Goal: Task Accomplishment & Management: Manage account settings

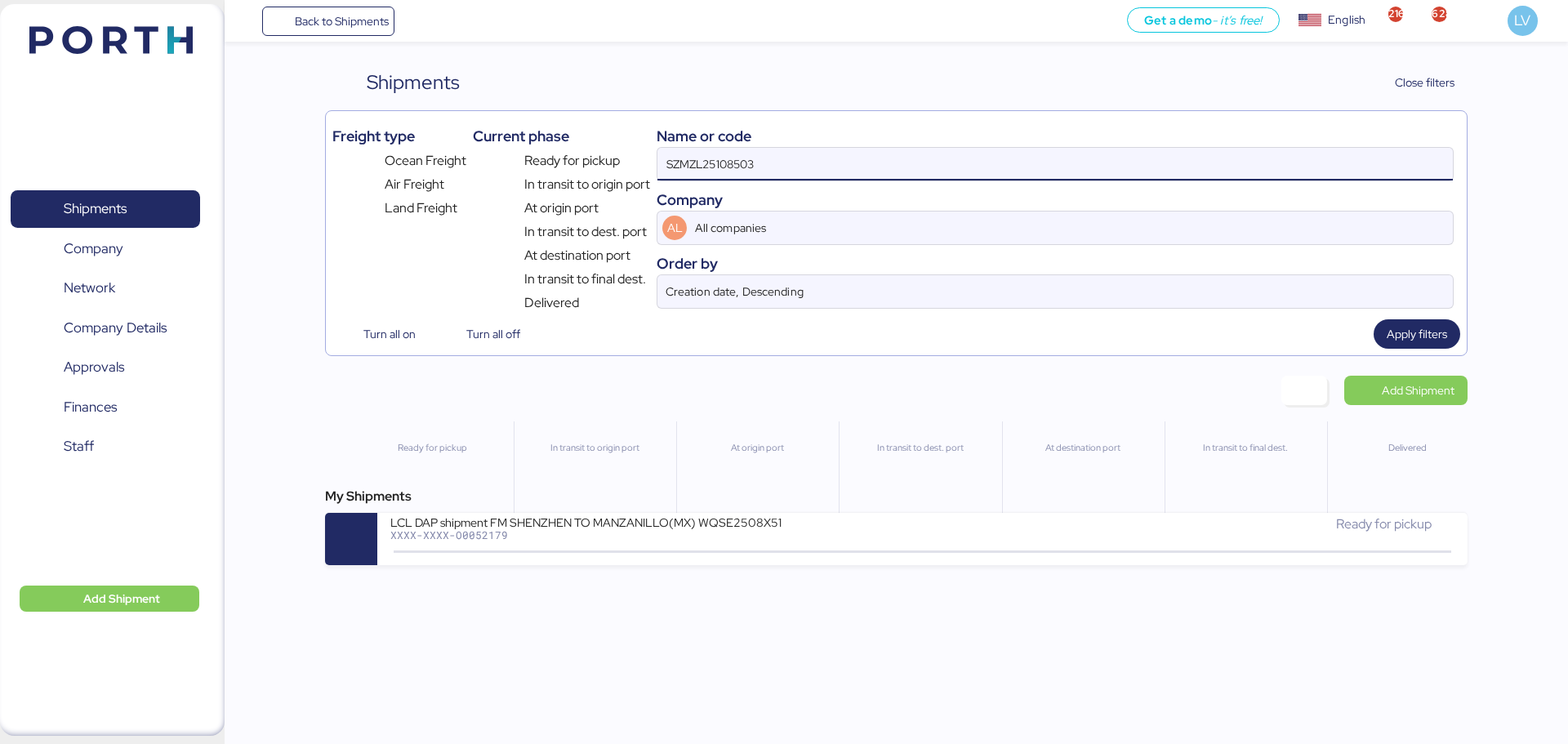
click at [735, 148] on input "SZMZL25108503" at bounding box center [1055, 164] width 796 height 33
paste input "TYOFF6699600"
type input "TYOFF6699600"
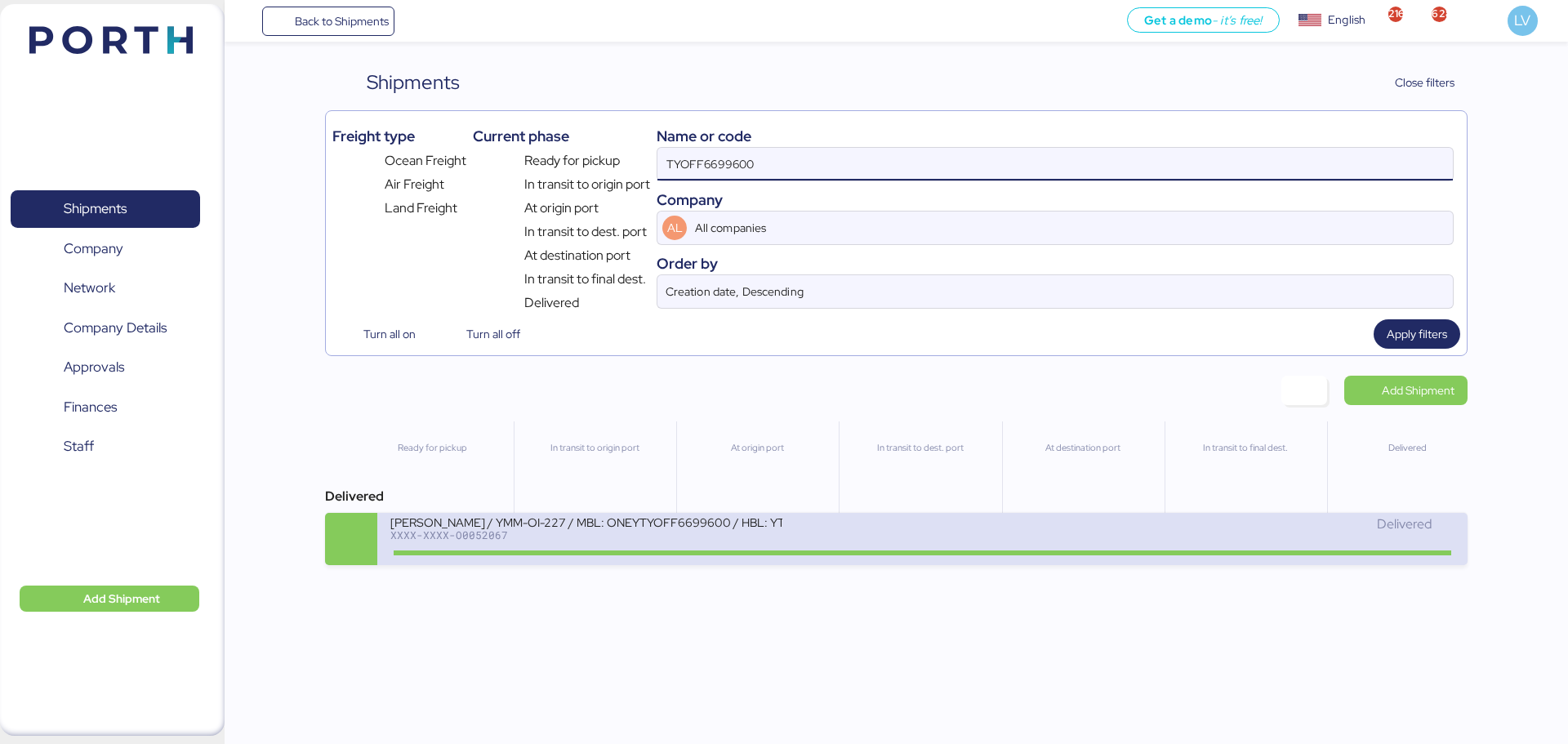
click at [619, 513] on div "[PERSON_NAME] / YMM-OI-227 / MBL: ONEYTYOFF6699600 / HBL: YTJTGI100095 / FCL XX…" at bounding box center [921, 539] width 1089 height 52
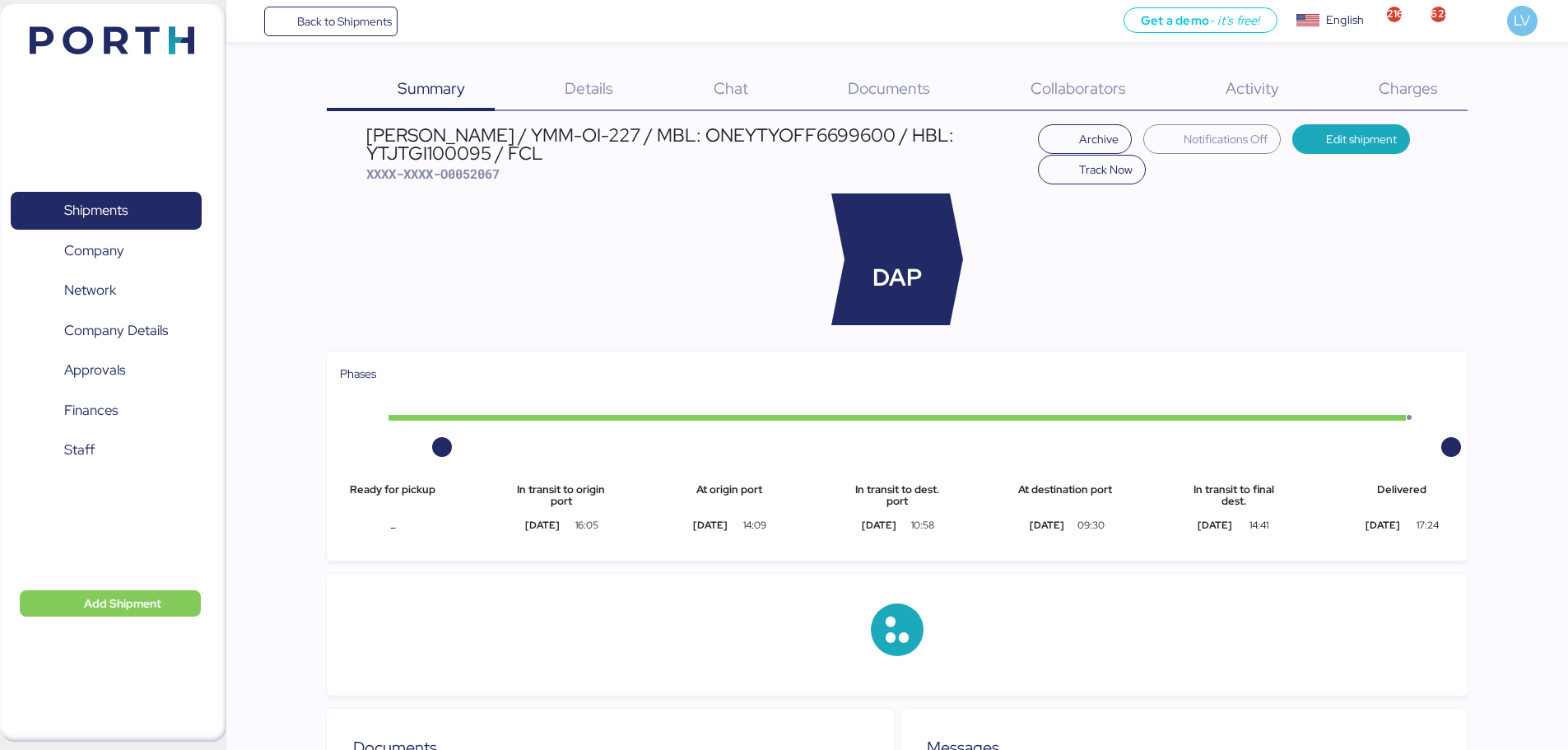
click at [1441, 85] on div "Charges 0" at bounding box center [1388, 90] width 159 height 43
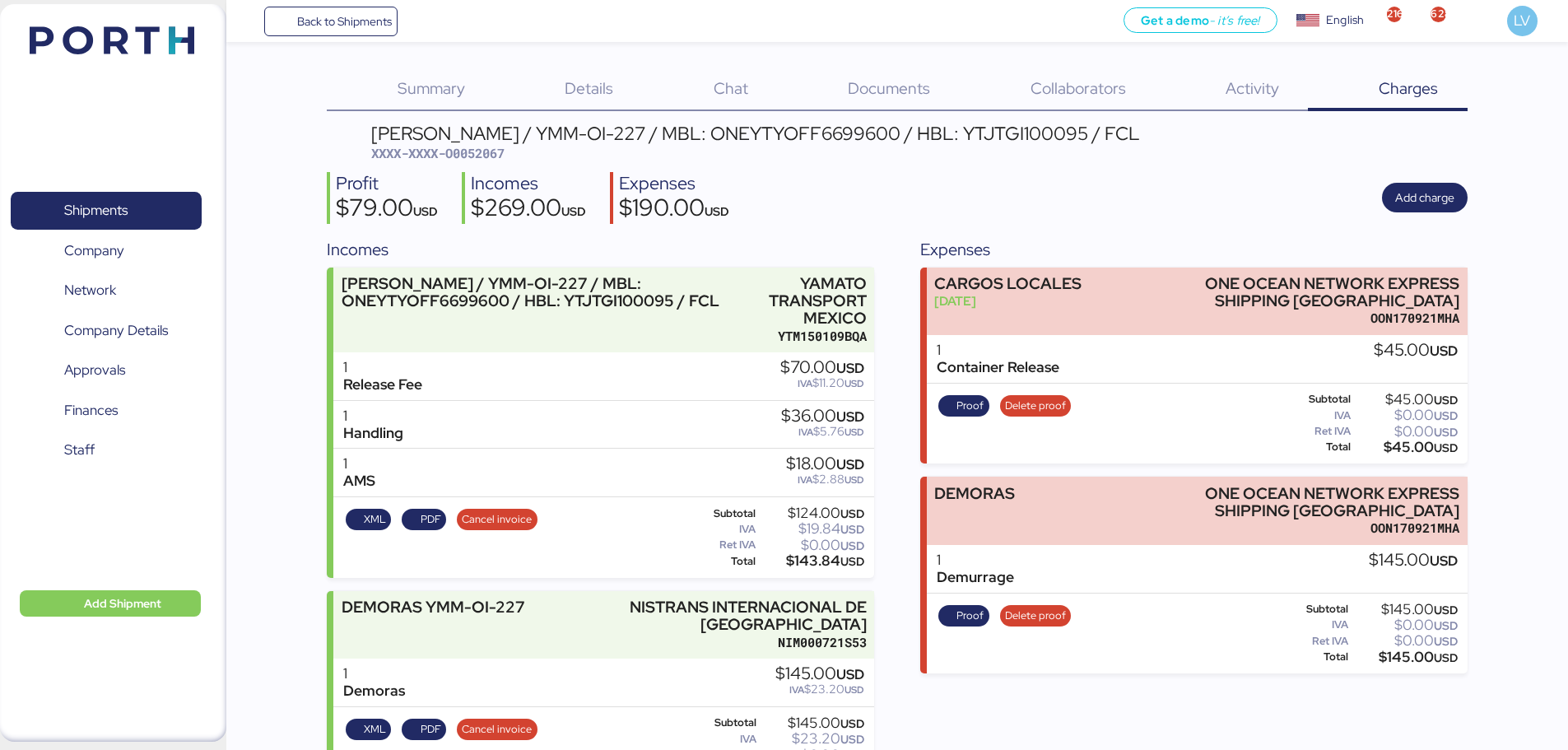
click at [499, 160] on span "XXXX-XXXX-O0052067" at bounding box center [438, 152] width 134 height 16
click at [631, 100] on div "Details 0" at bounding box center [569, 90] width 148 height 43
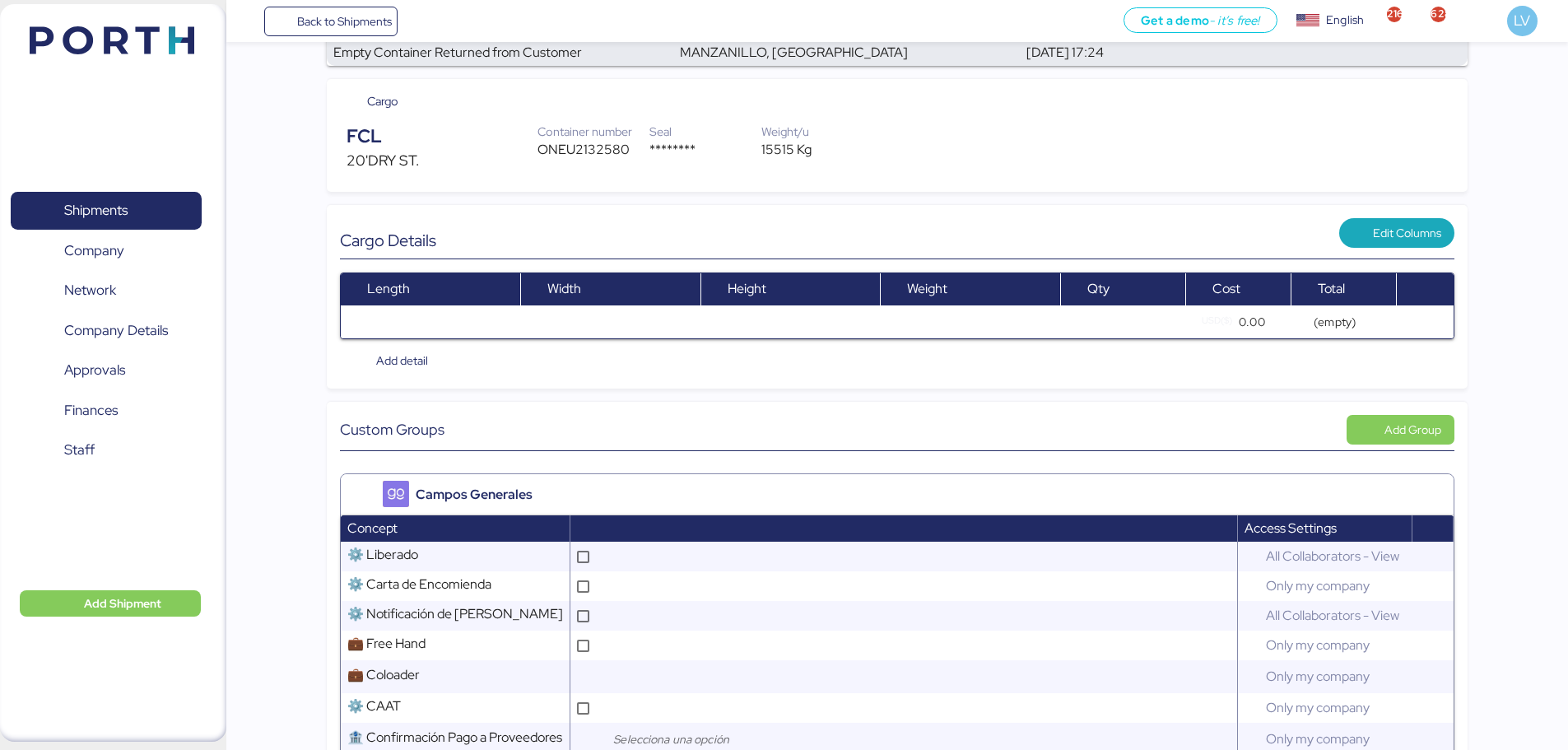
scroll to position [355, 0]
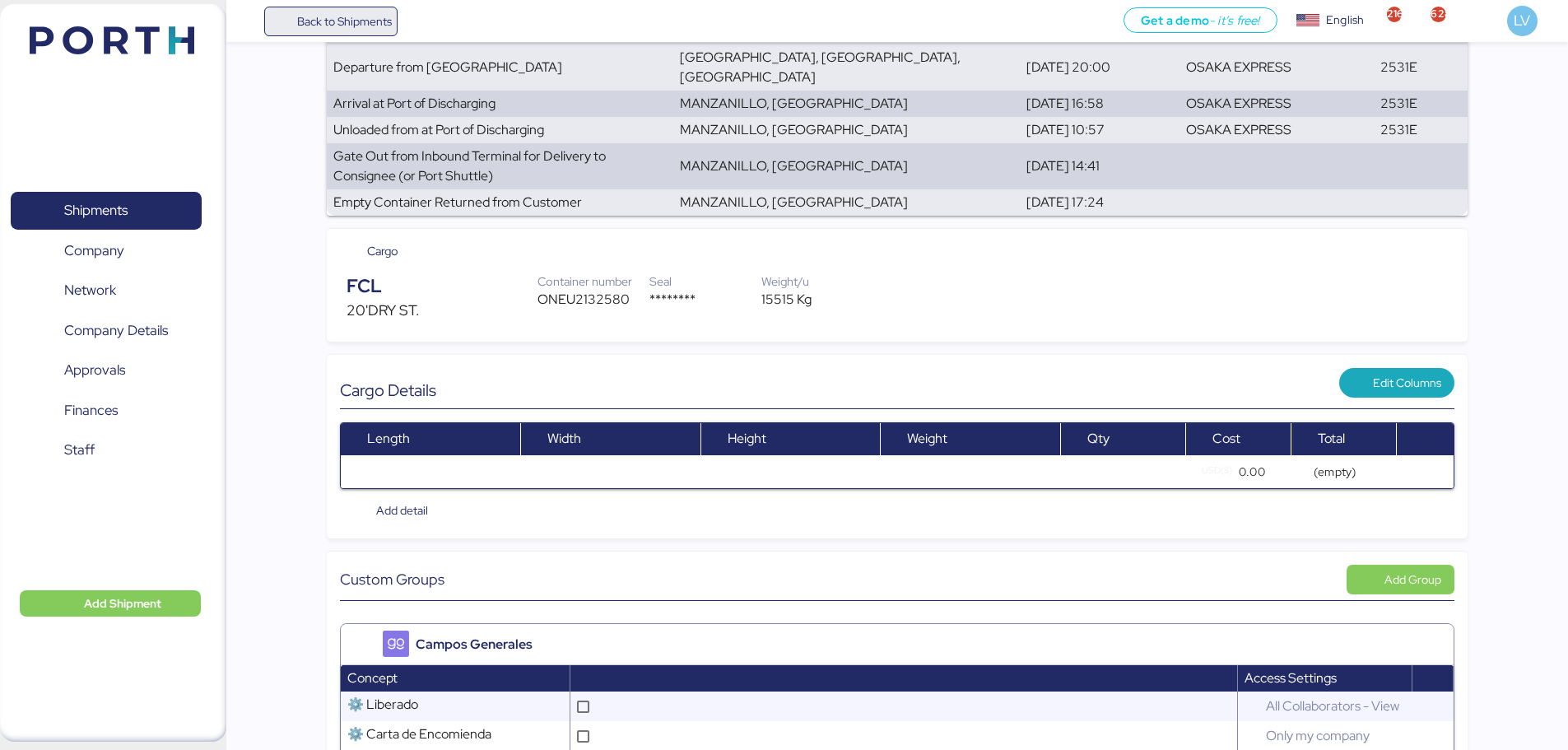
click at [350, 10] on span "Back to Shipments" at bounding box center [332, 21] width 123 height 29
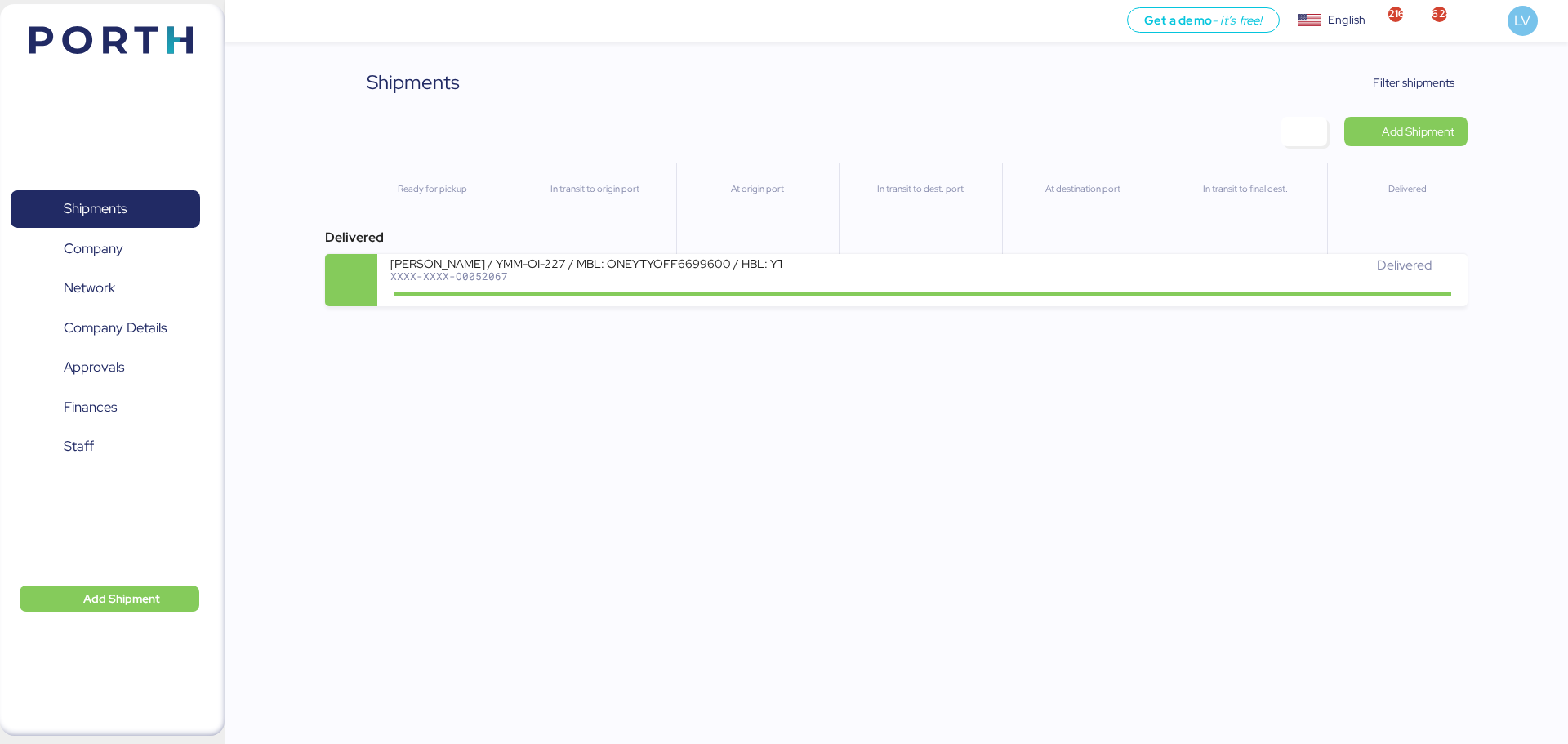
click at [1426, 64] on div "Shipments Clear Filters Filter shipments Add Shipment Ready for pickup In trans…" at bounding box center [784, 153] width 1568 height 306
click at [1426, 69] on span "Filter shipments" at bounding box center [1403, 82] width 128 height 29
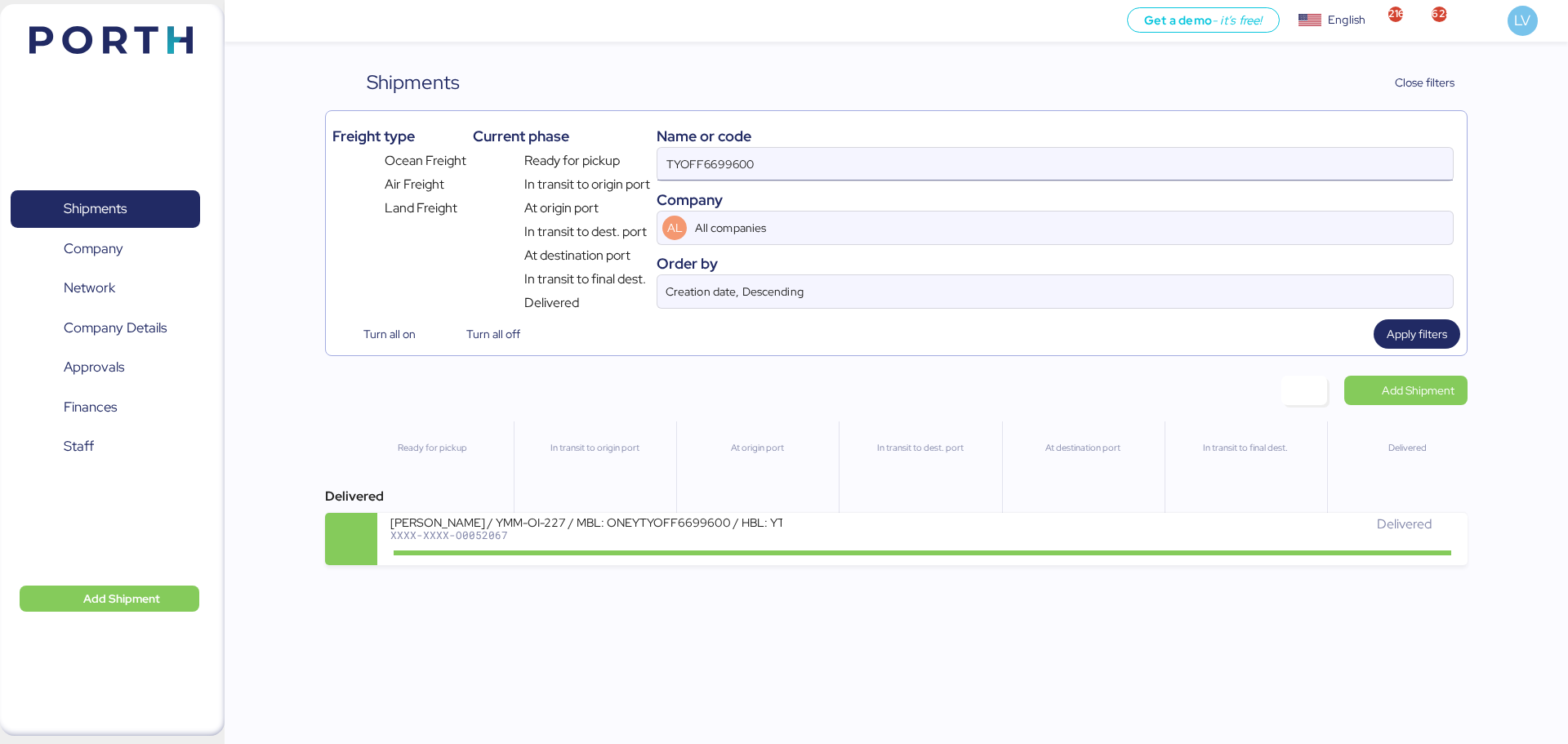
click at [1326, 166] on input "TYOFF6699600" at bounding box center [1055, 164] width 796 height 33
paste input "SAOF373193"
click at [921, 157] on input "SAOF37319300" at bounding box center [1055, 164] width 796 height 33
click at [920, 159] on input "SAOF37319300" at bounding box center [1055, 164] width 796 height 33
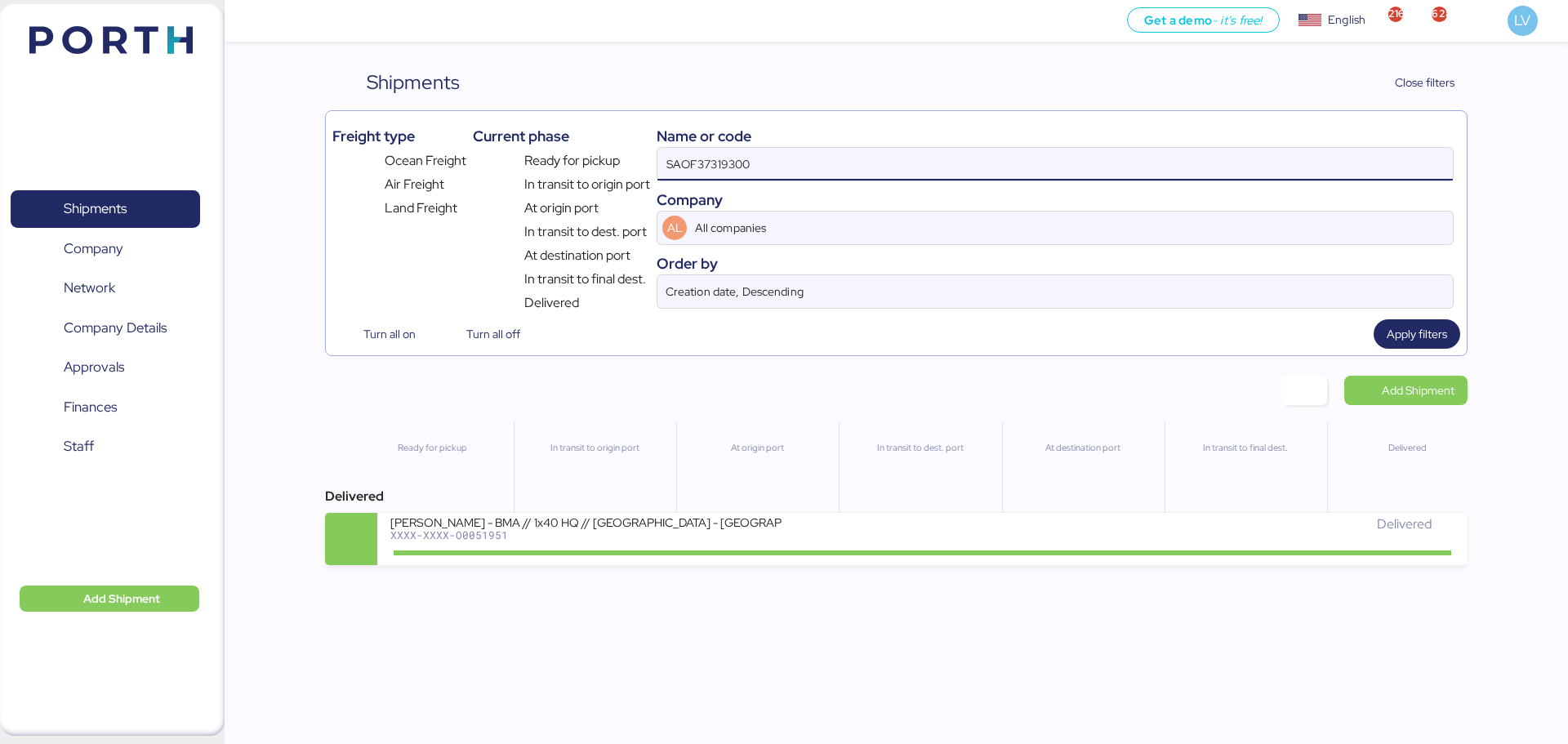
click at [920, 159] on input "SAOF37319300" at bounding box center [1055, 164] width 796 height 33
paste input "89"
click at [706, 173] on input "SAOF37318900" at bounding box center [1055, 164] width 796 height 33
paste input "256106021"
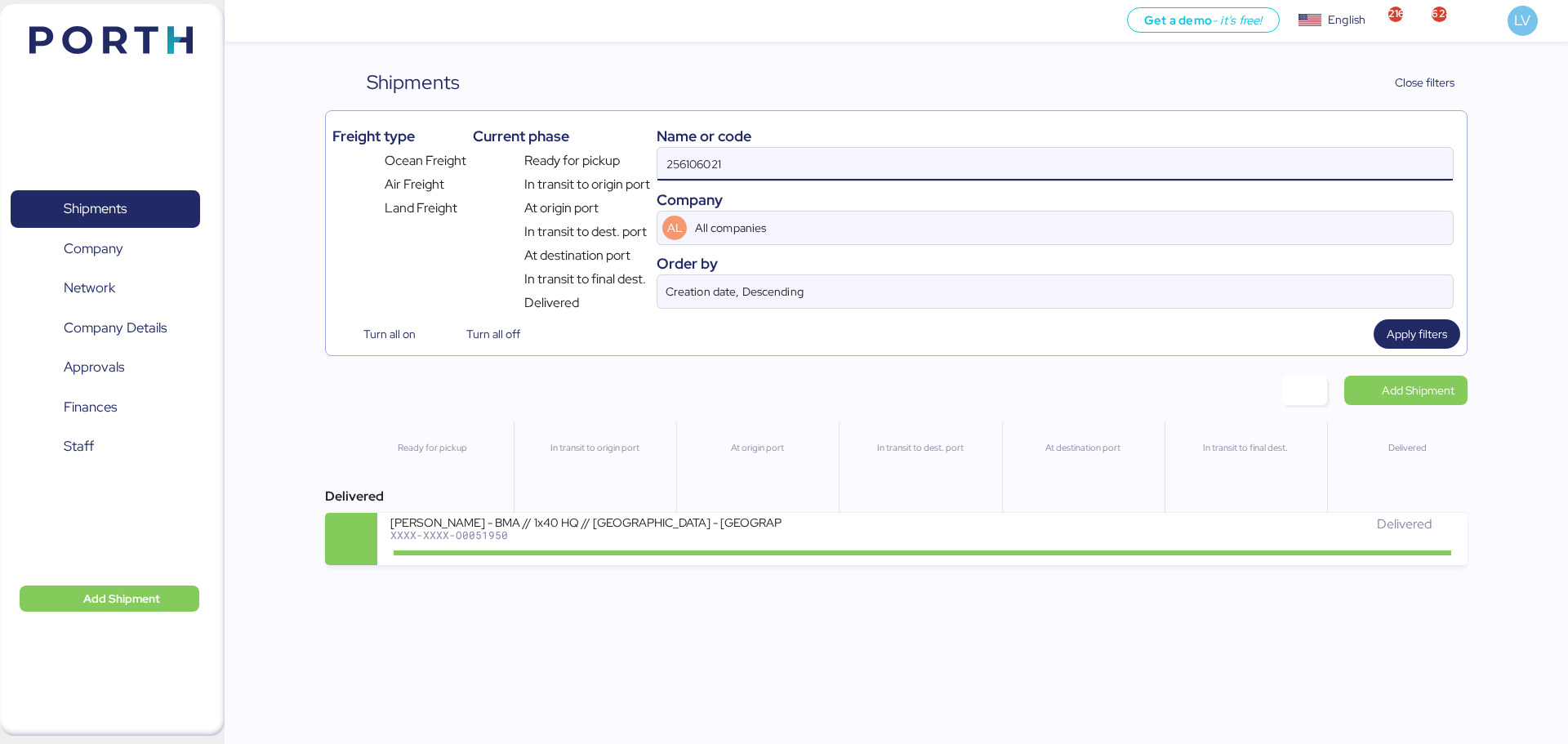
type input "256106021"
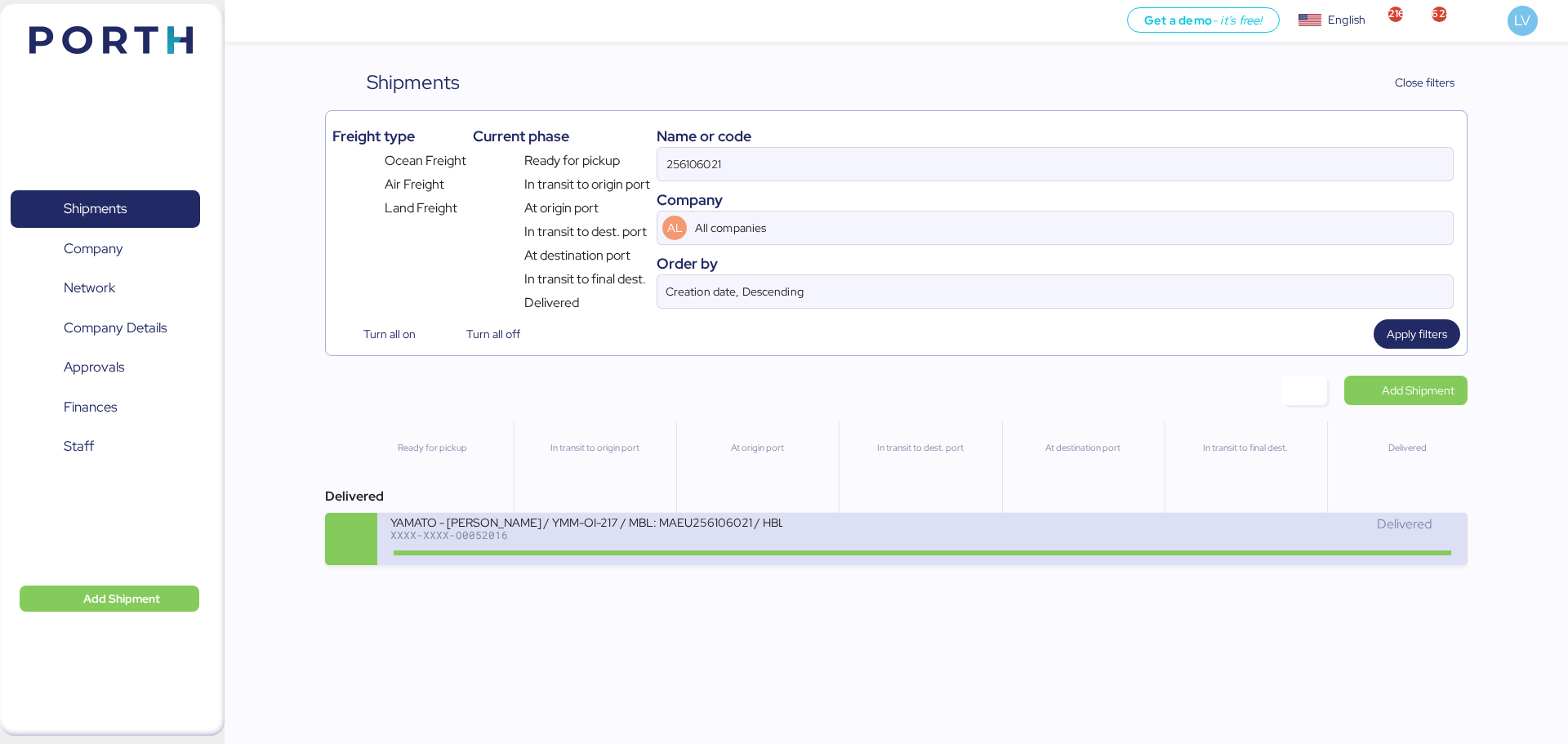
click at [685, 523] on div "YAMATO - [PERSON_NAME] / YMM-OI-217 / MBL: MAEU256106021 / HBL: YTJNGO100068 / …" at bounding box center [586, 522] width 392 height 14
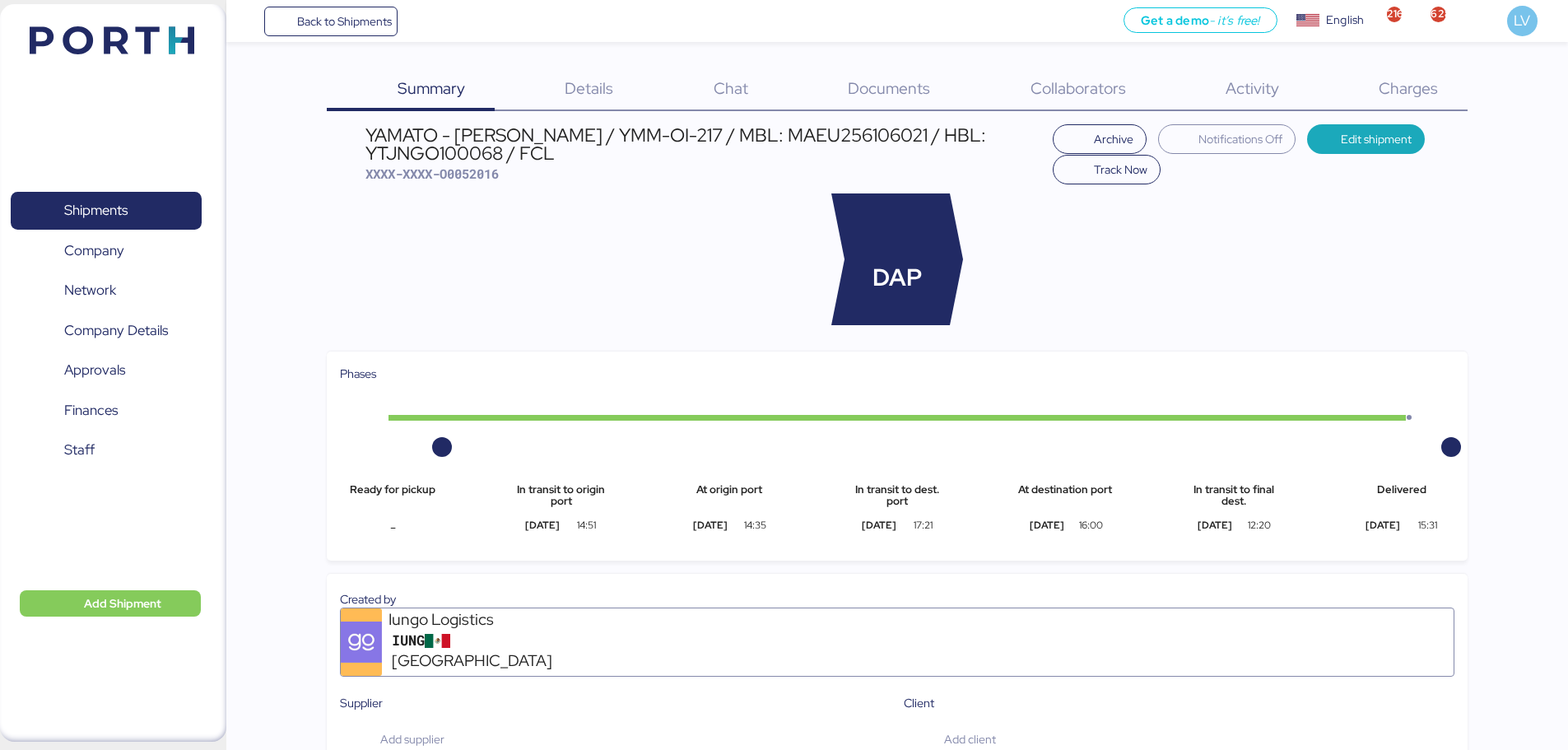
click at [1409, 82] on span "Charges" at bounding box center [1408, 88] width 59 height 21
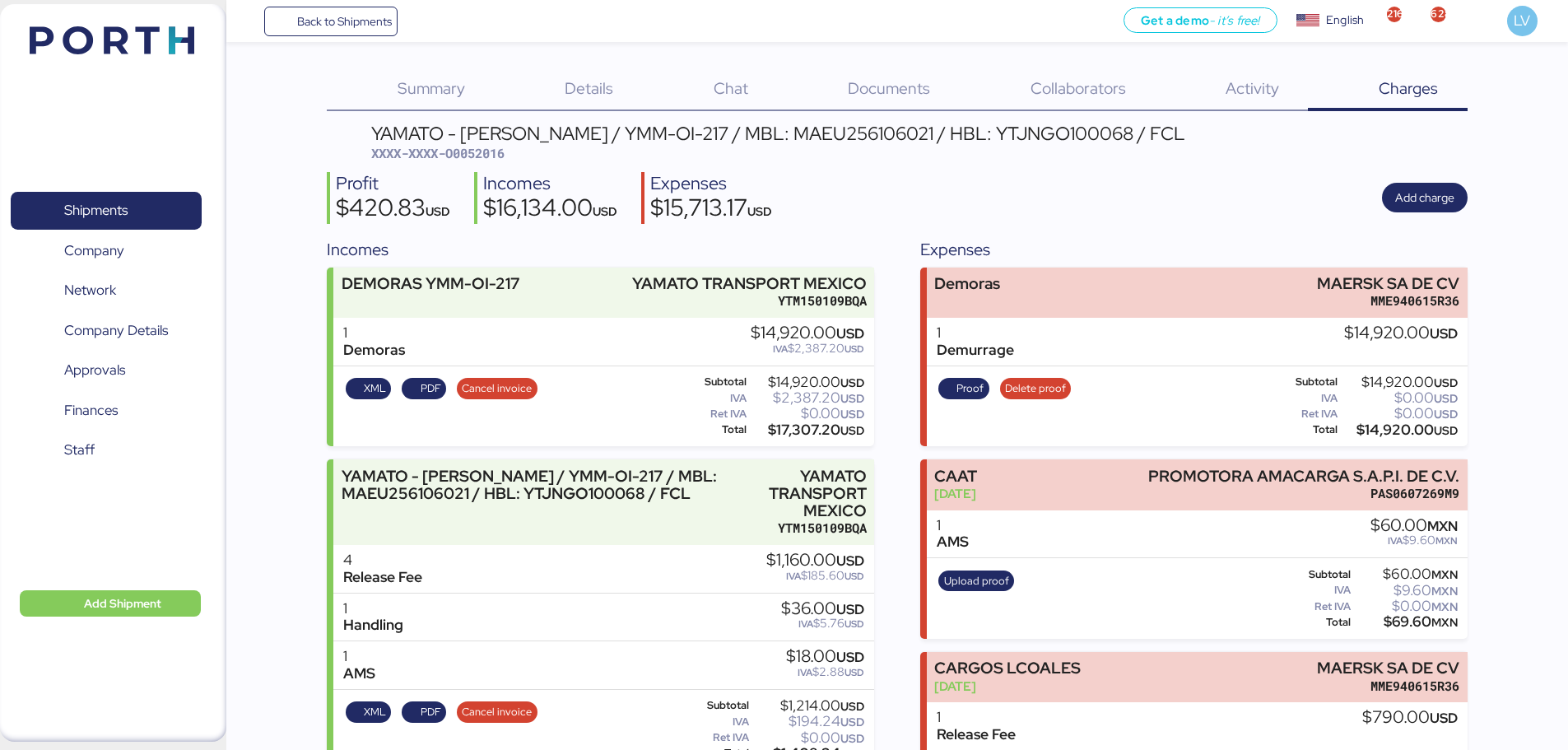
click at [557, 70] on div "Details 0" at bounding box center [569, 90] width 148 height 43
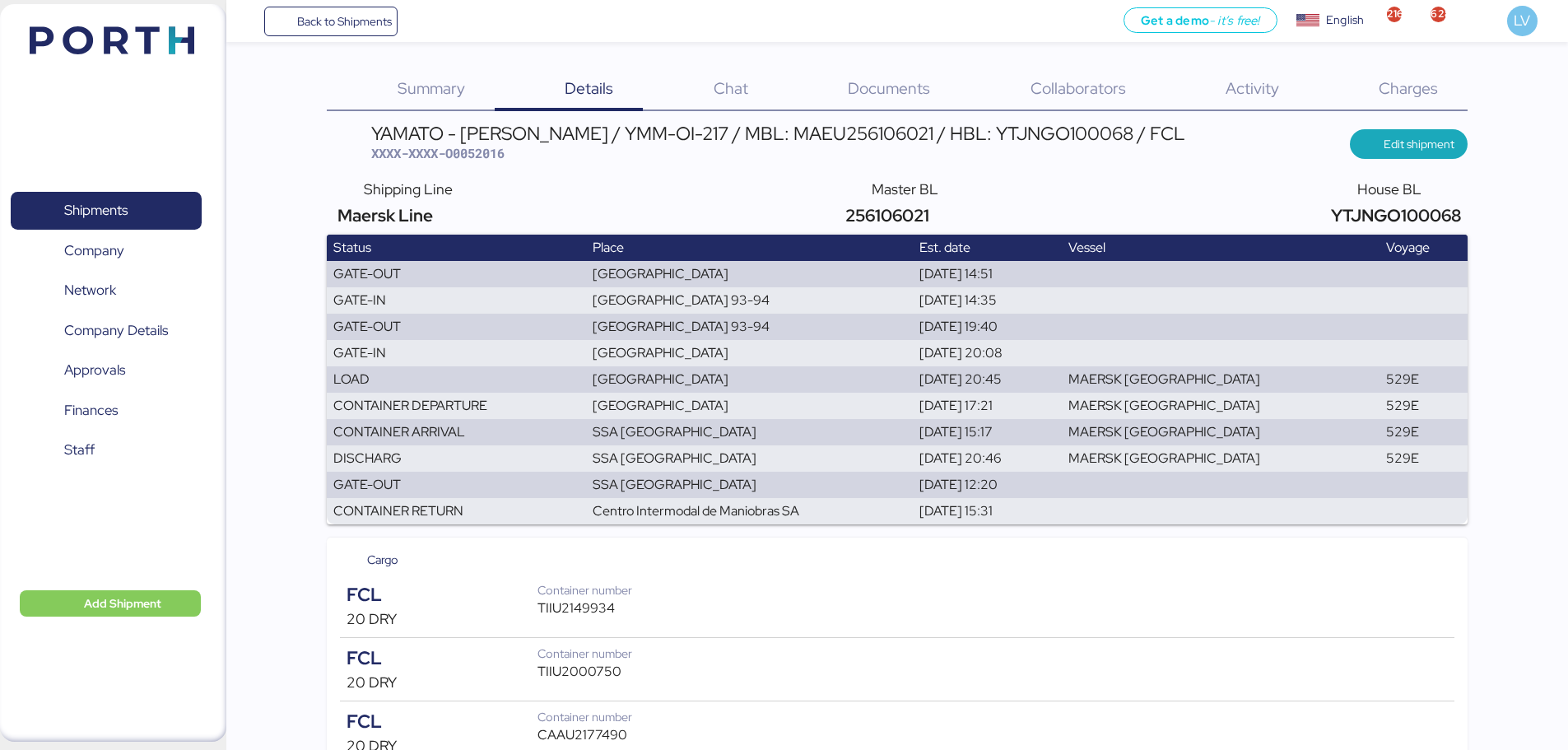
click at [1432, 82] on span "Charges" at bounding box center [1408, 88] width 59 height 21
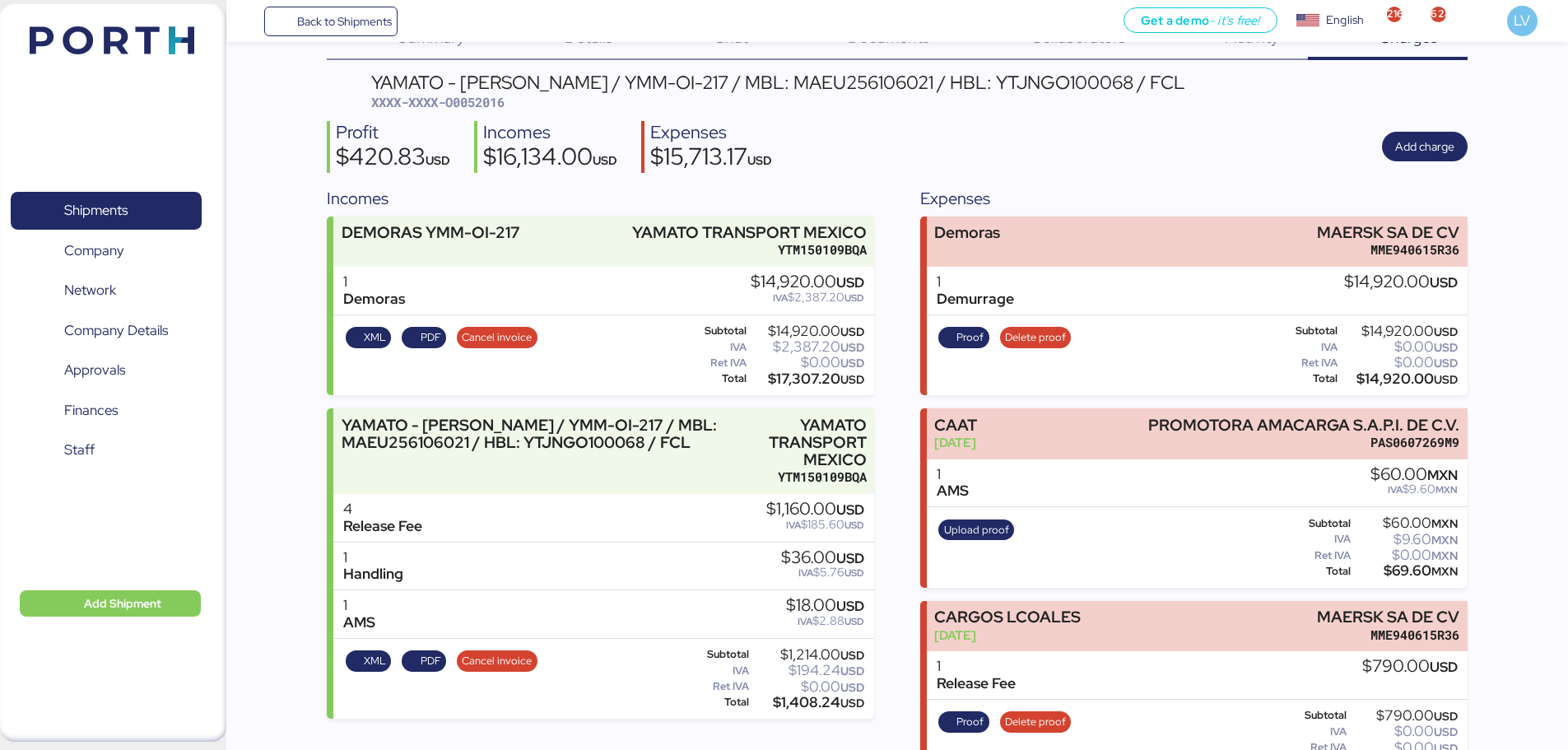
scroll to position [95, 0]
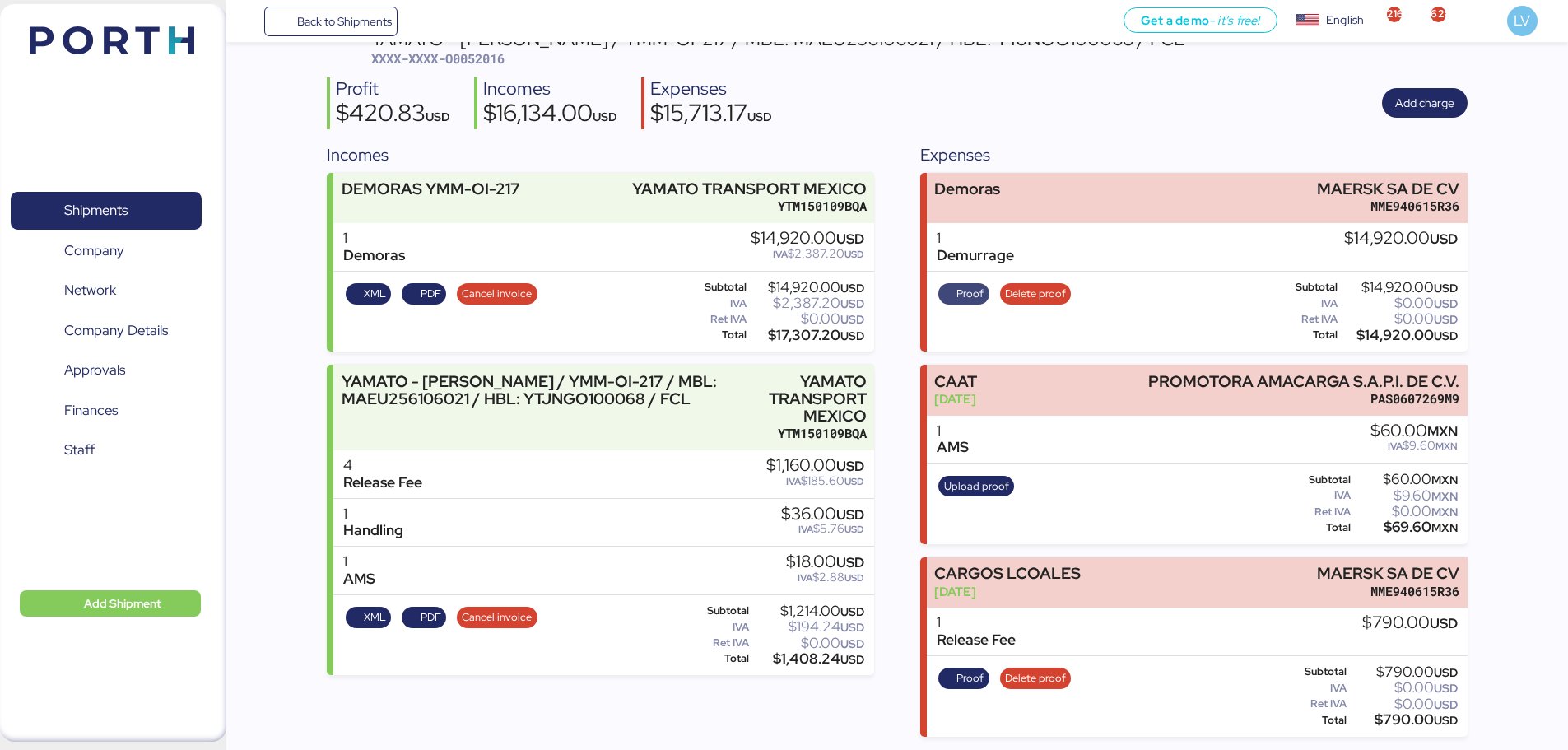
click at [968, 299] on span "Proof" at bounding box center [970, 293] width 27 height 18
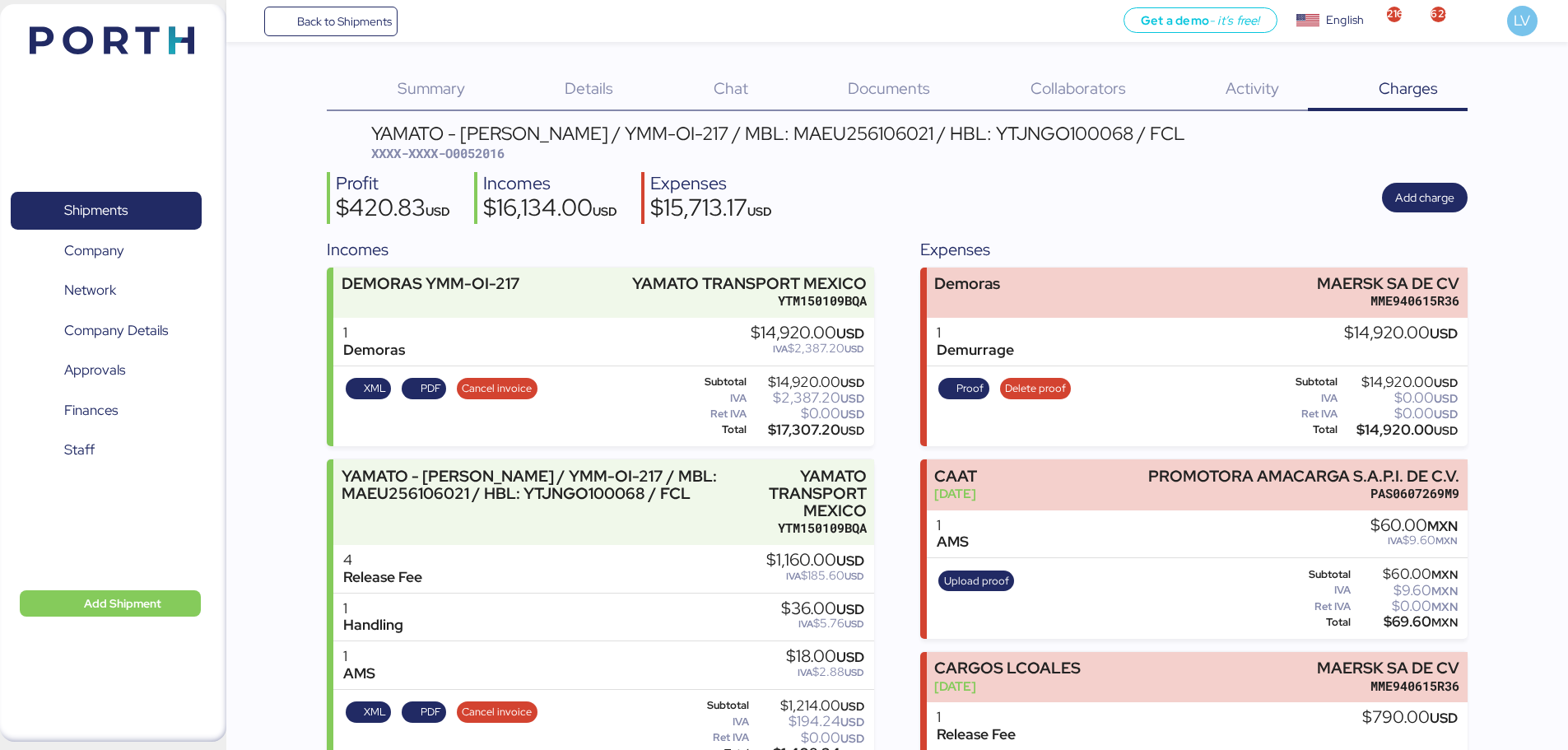
click at [903, 92] on span "Documents" at bounding box center [889, 88] width 82 height 21
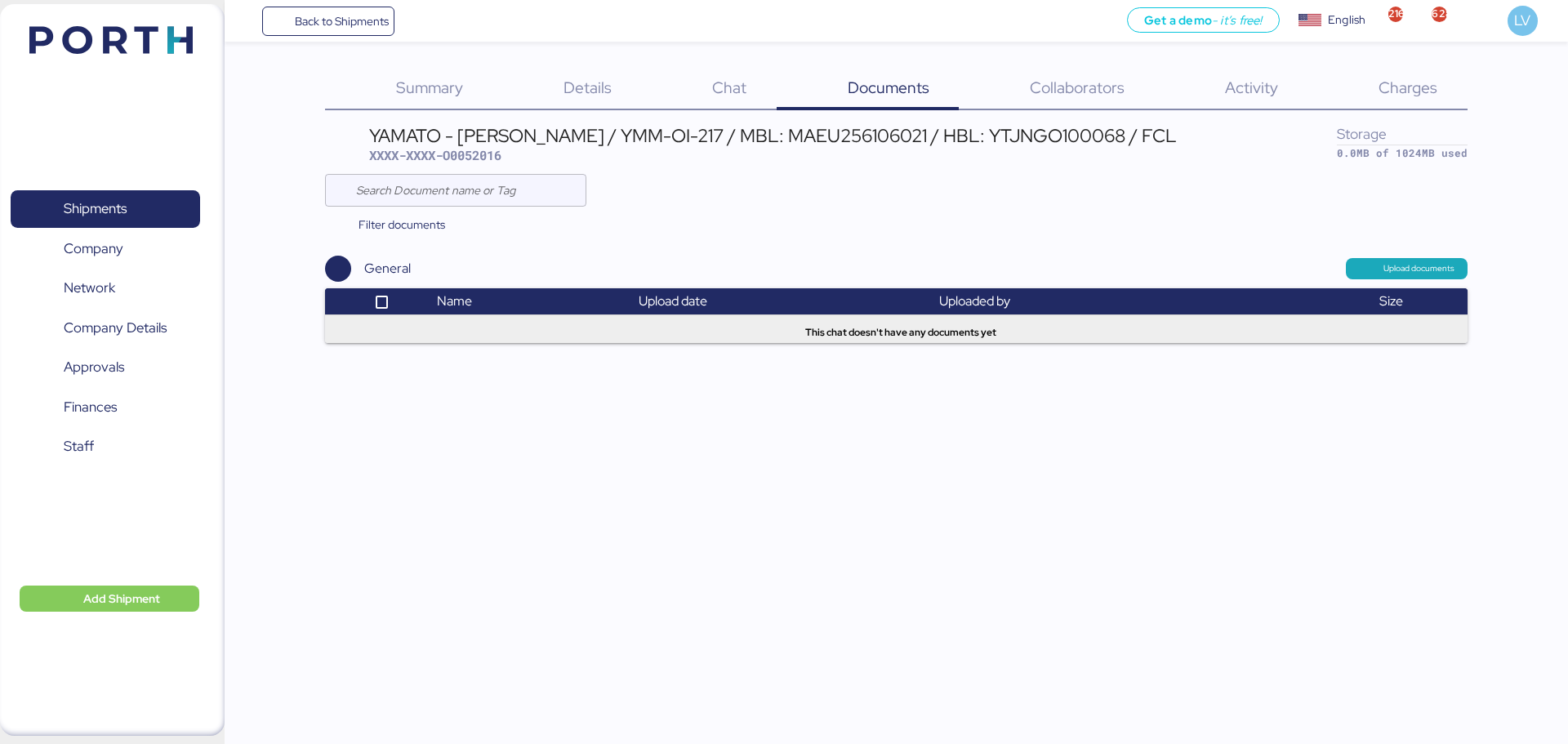
click at [1425, 89] on span "Charges" at bounding box center [1408, 88] width 58 height 21
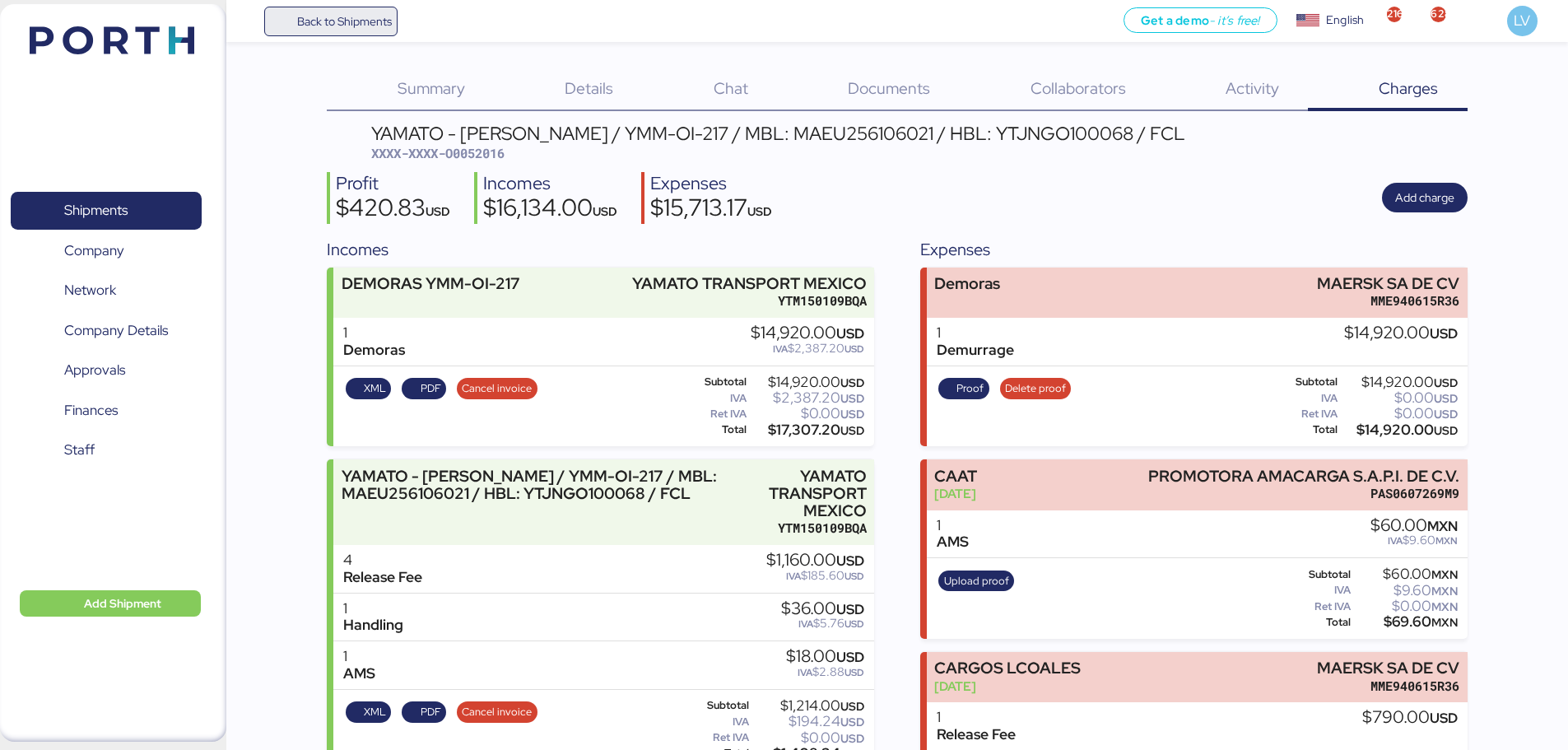
click at [365, 31] on span "Back to Shipments" at bounding box center [332, 21] width 123 height 29
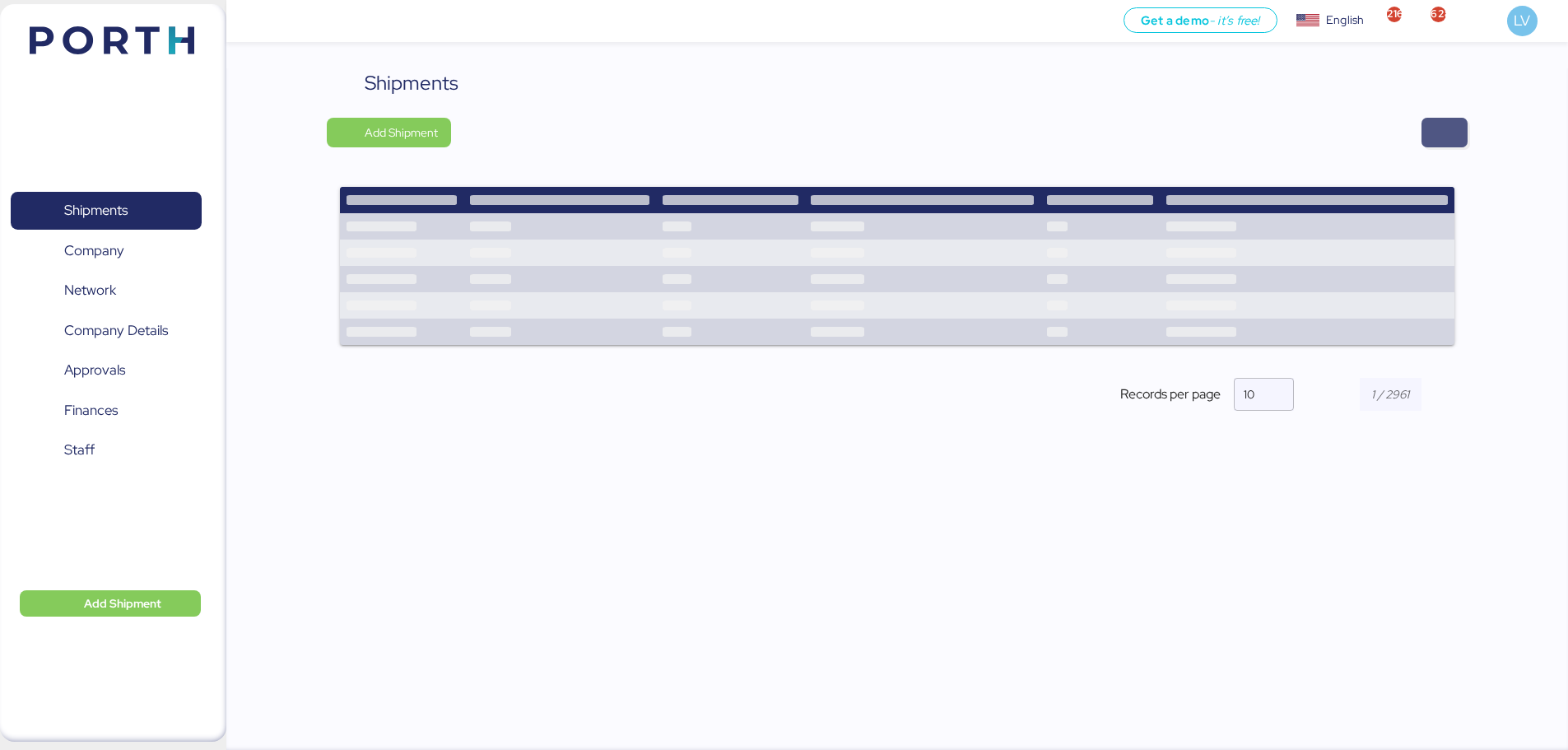
click at [1453, 131] on span "button" at bounding box center [1445, 133] width 20 height 23
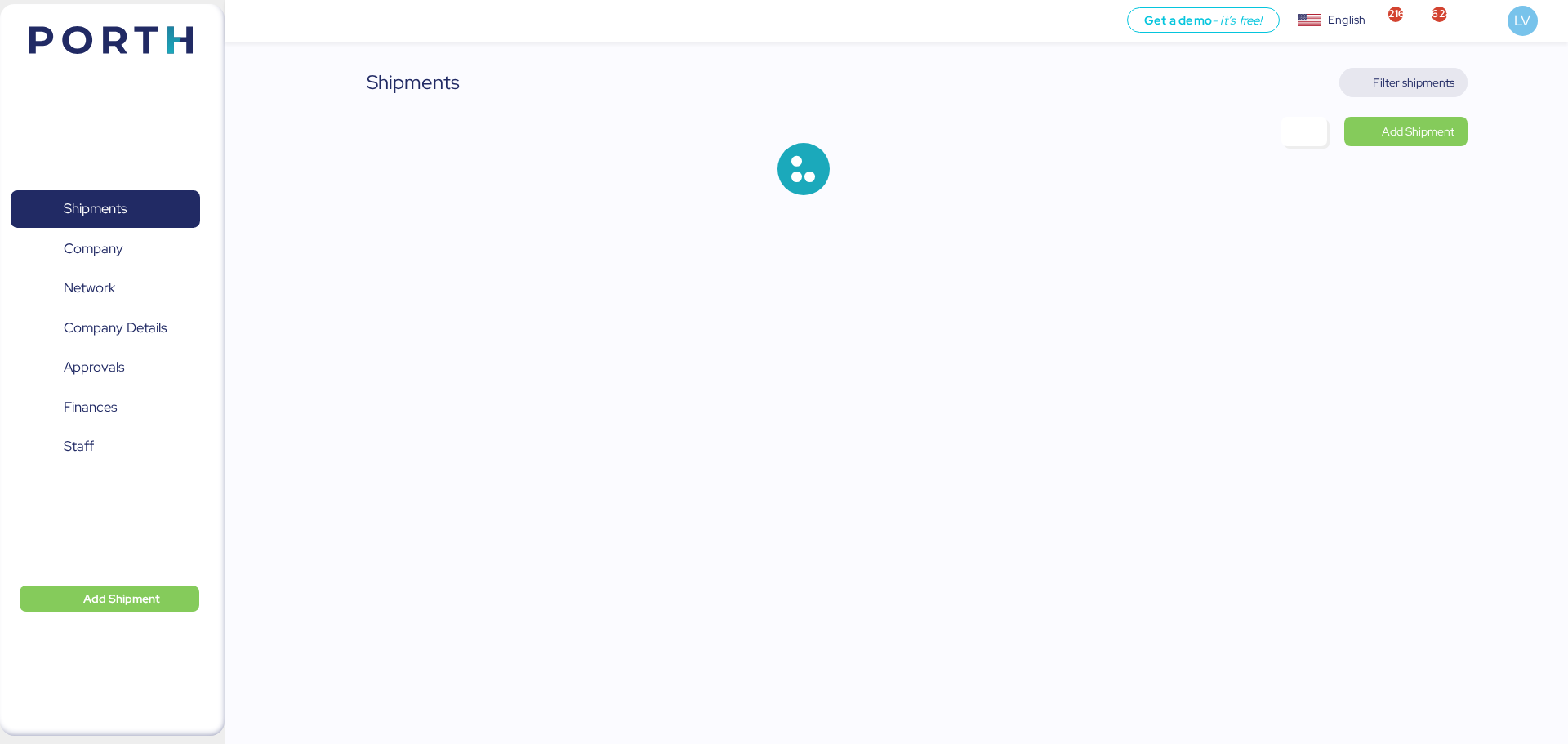
click at [1391, 82] on span "Filter shipments" at bounding box center [1414, 82] width 81 height 19
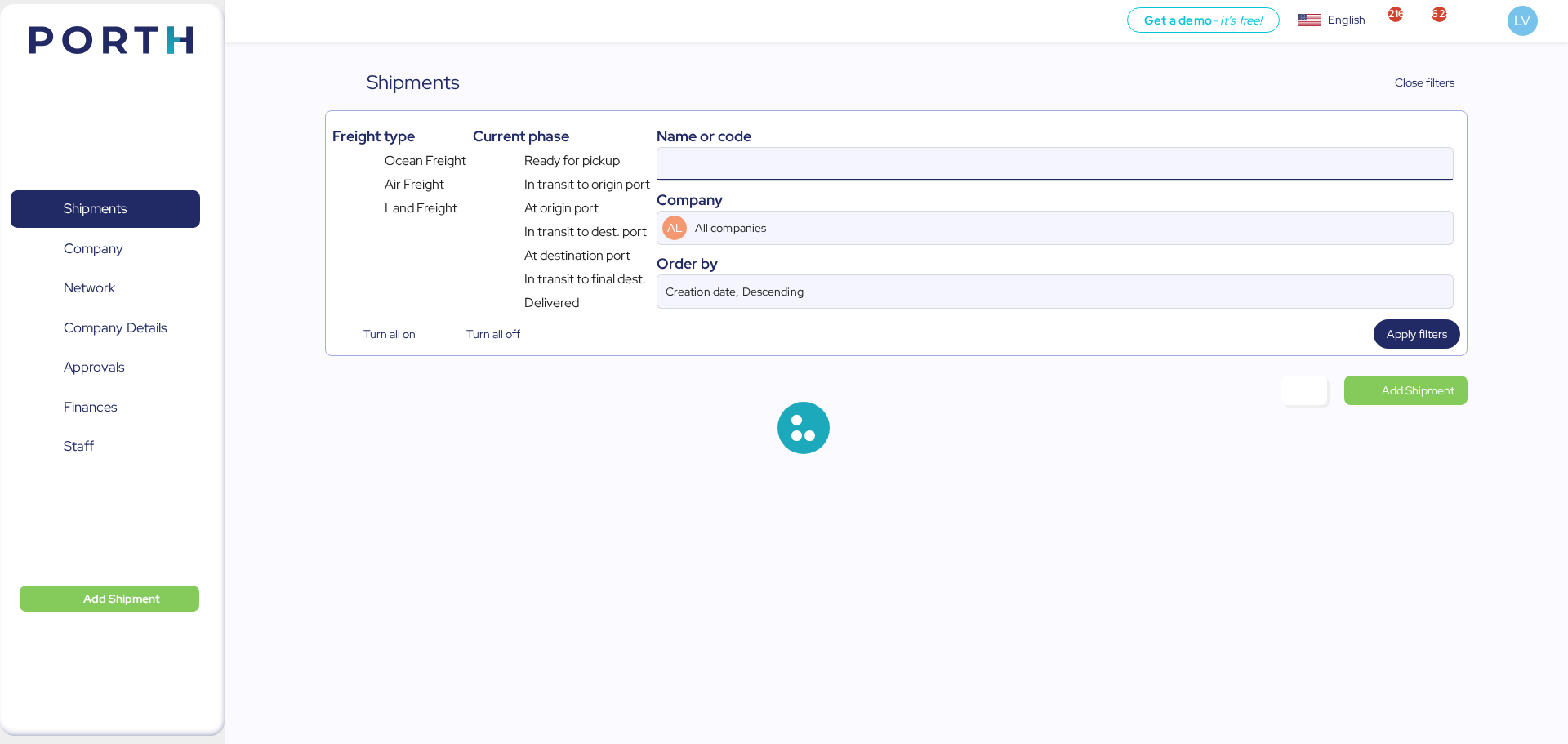
click at [1269, 151] on input at bounding box center [1055, 164] width 796 height 33
paste input "O0051938"
type input "O0051938"
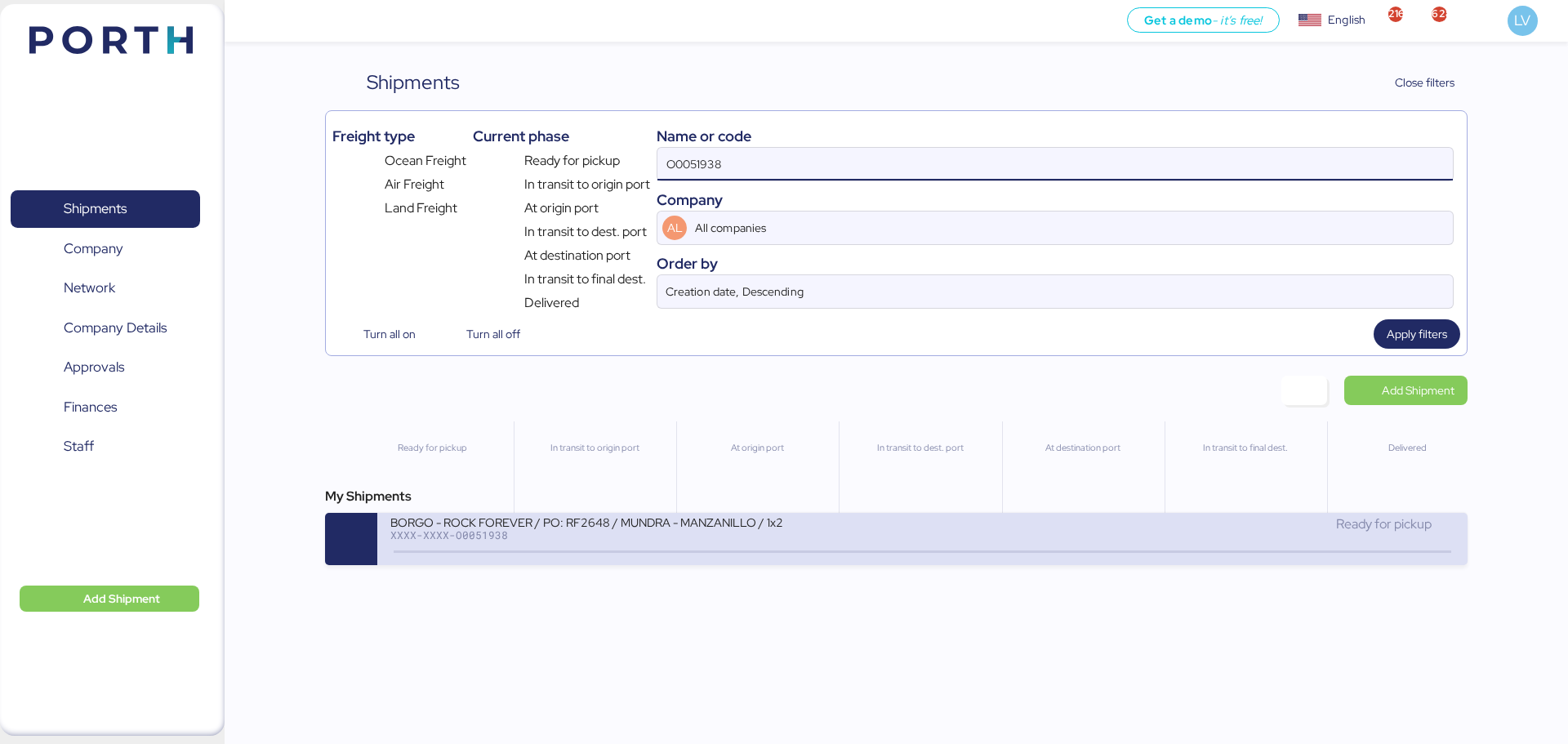
click at [537, 535] on div "XXXX-XXXX-O0051938" at bounding box center [586, 534] width 392 height 12
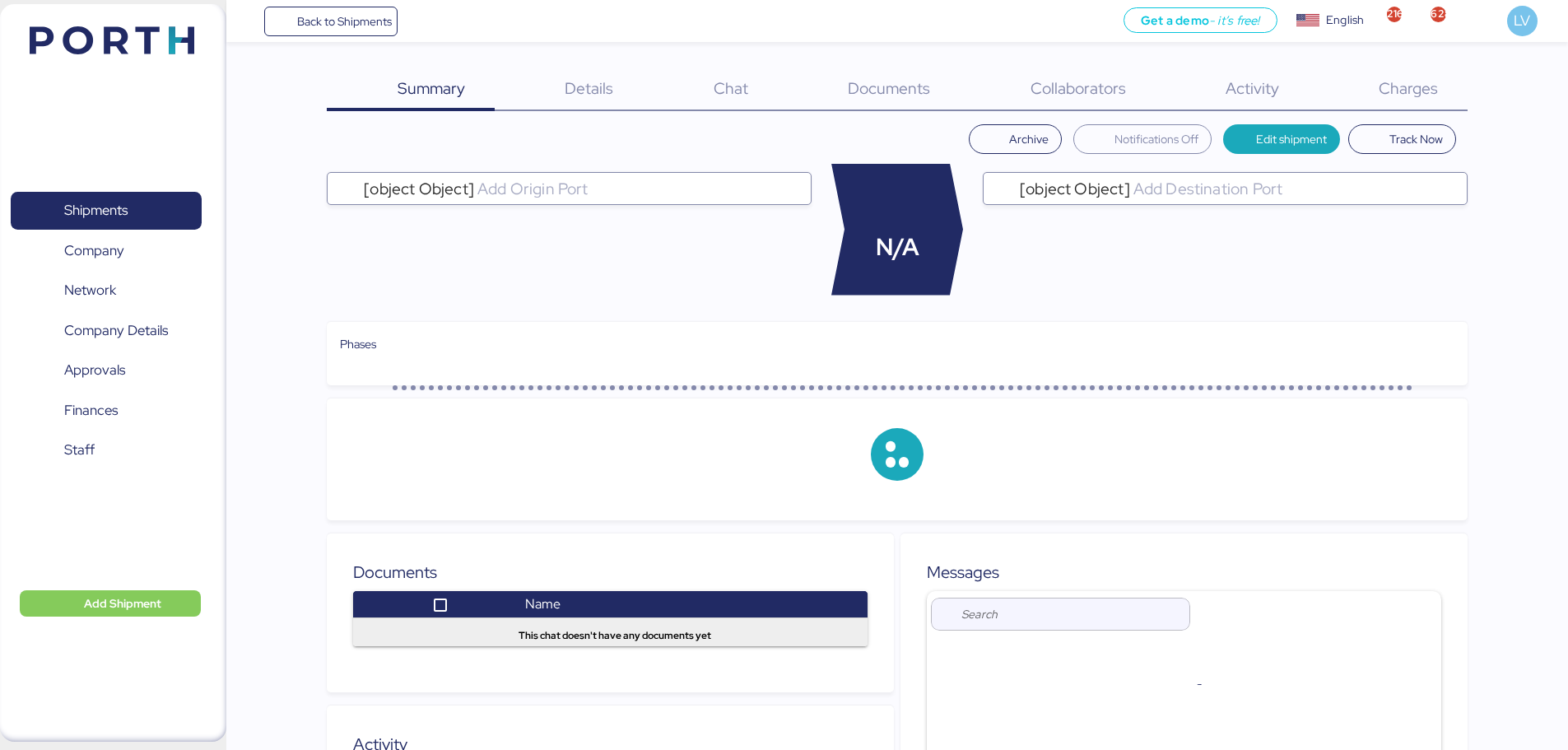
click at [1399, 78] on span "Charges" at bounding box center [1408, 88] width 59 height 21
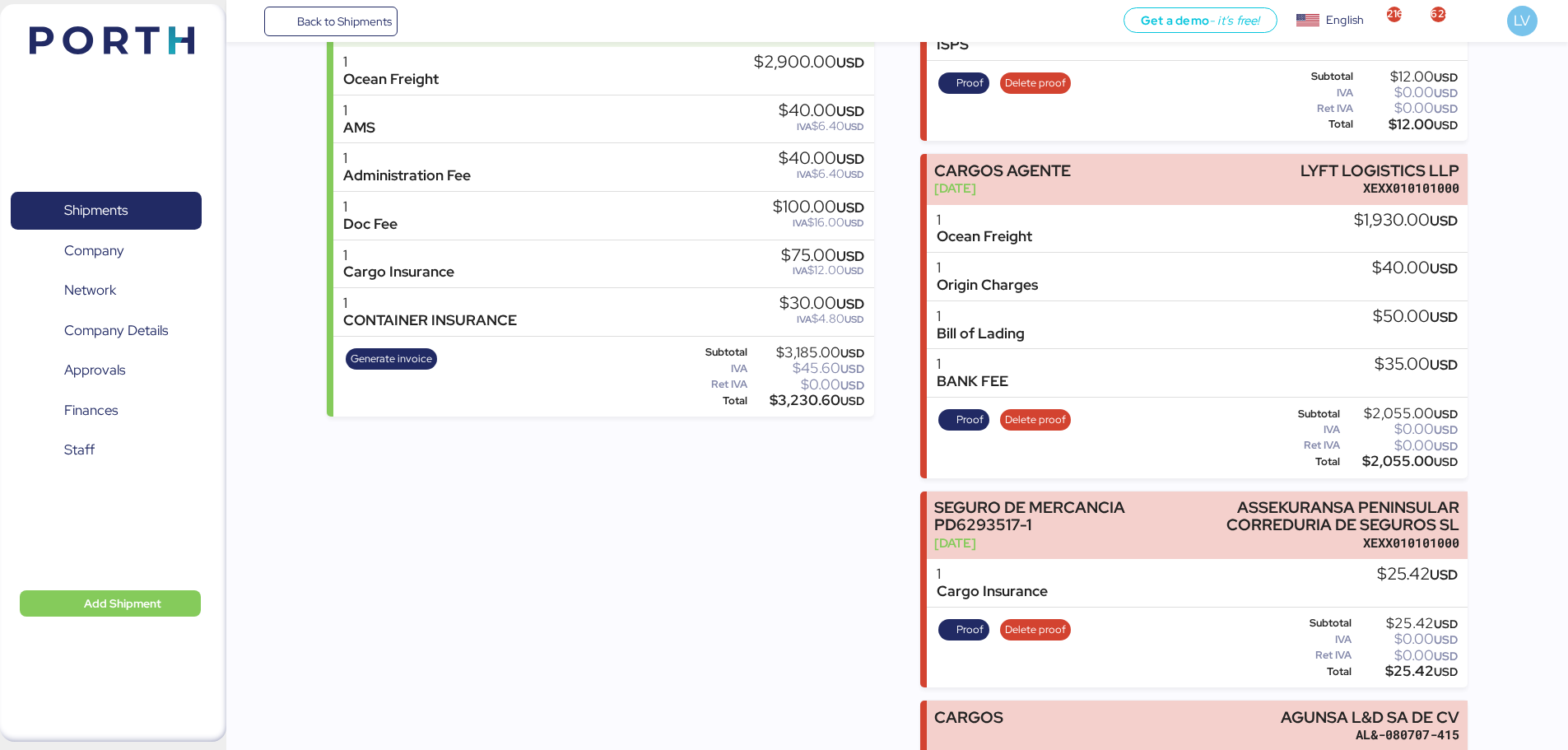
scroll to position [306, 0]
click at [961, 79] on span "Proof" at bounding box center [970, 82] width 27 height 18
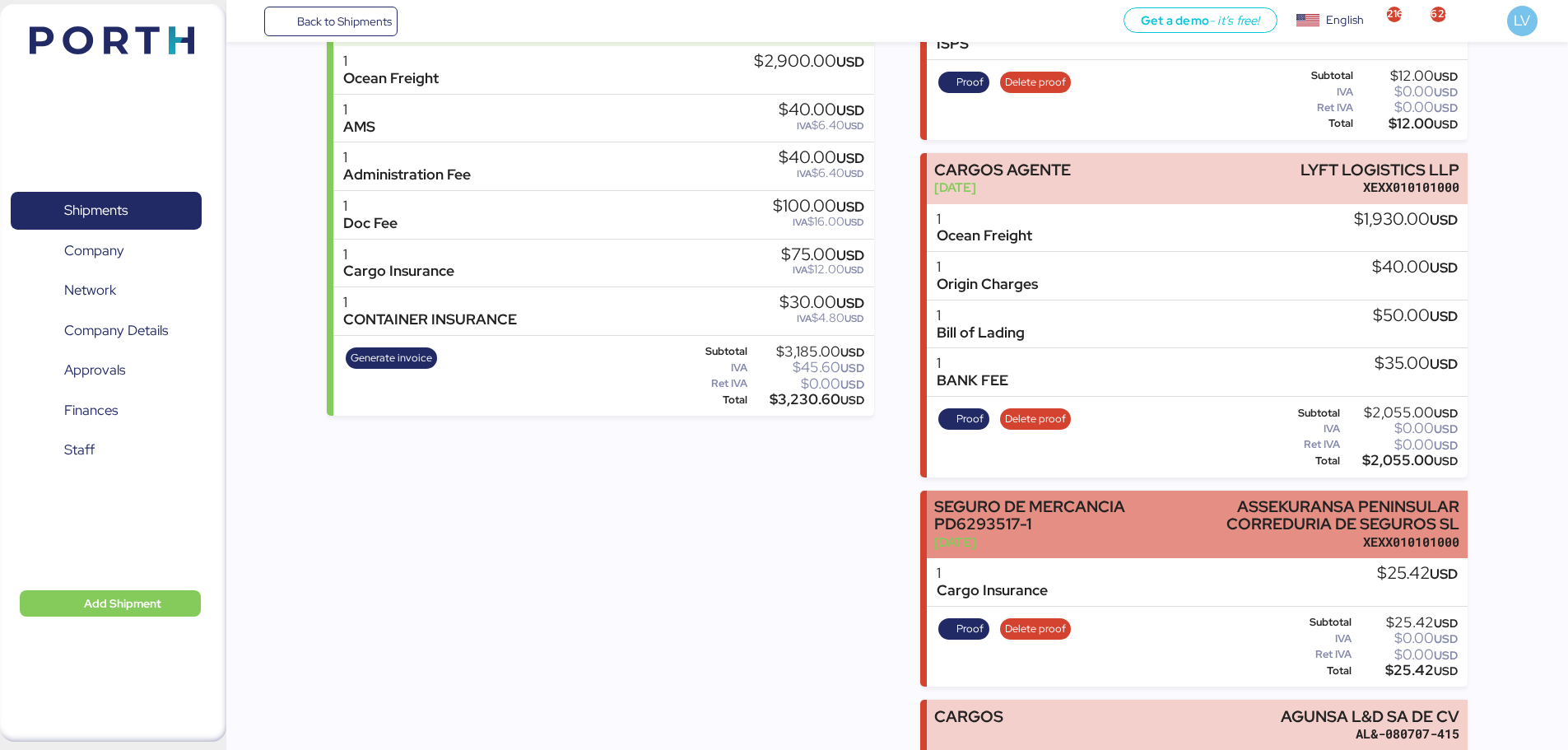
scroll to position [449, 0]
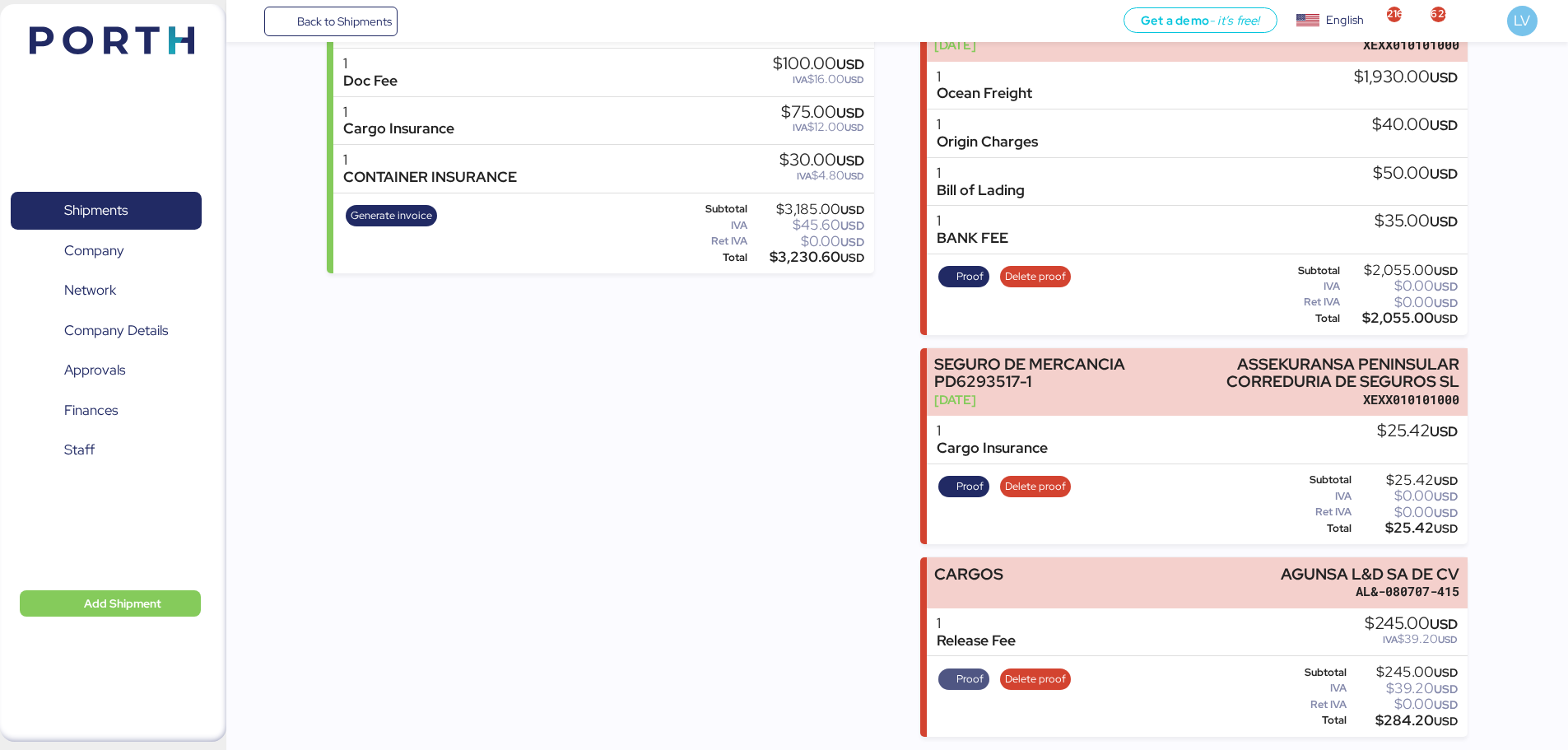
click at [978, 683] on span "Proof" at bounding box center [970, 679] width 27 height 18
click at [369, 18] on span "Back to Shipments" at bounding box center [344, 21] width 95 height 20
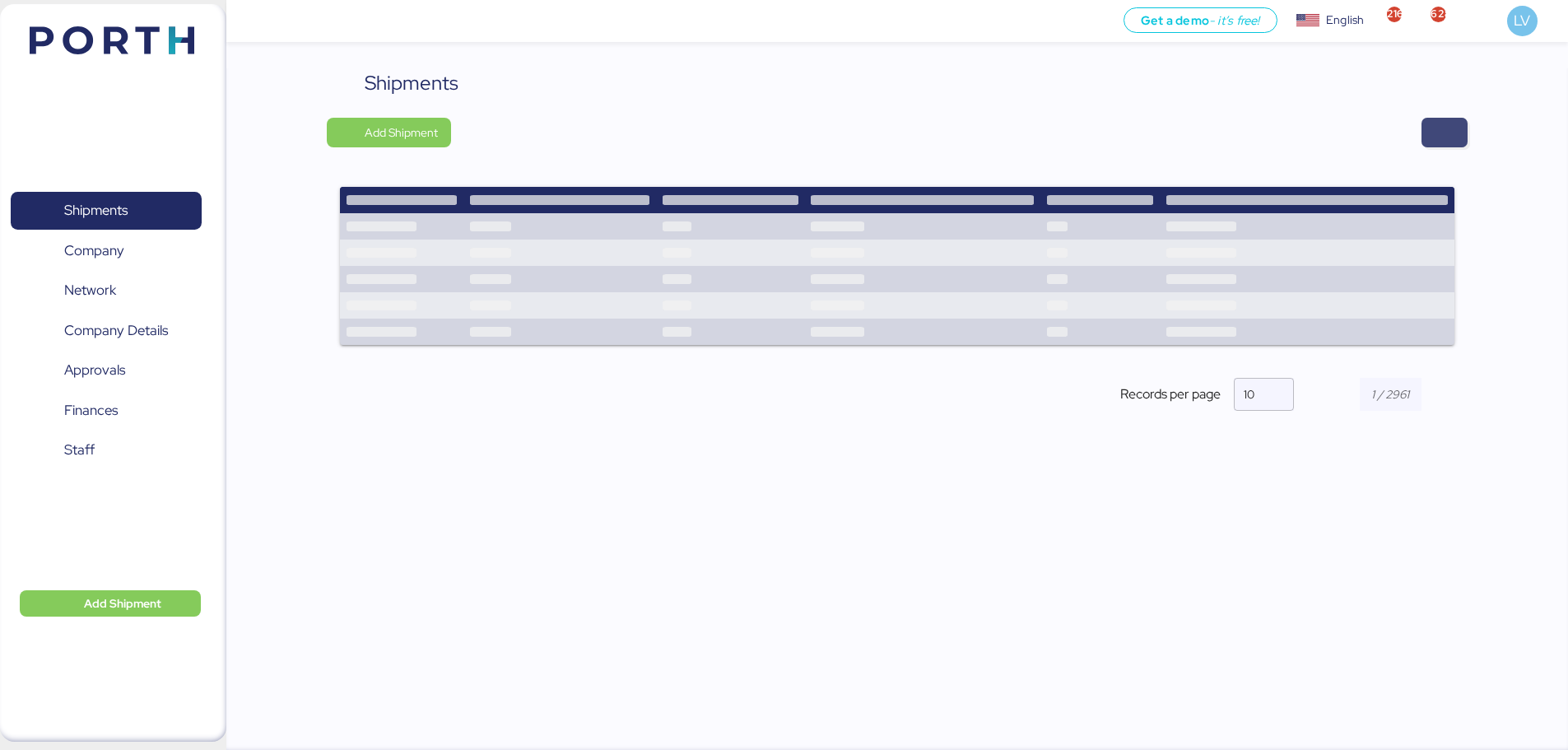
click at [1432, 138] on span "button" at bounding box center [1445, 132] width 46 height 29
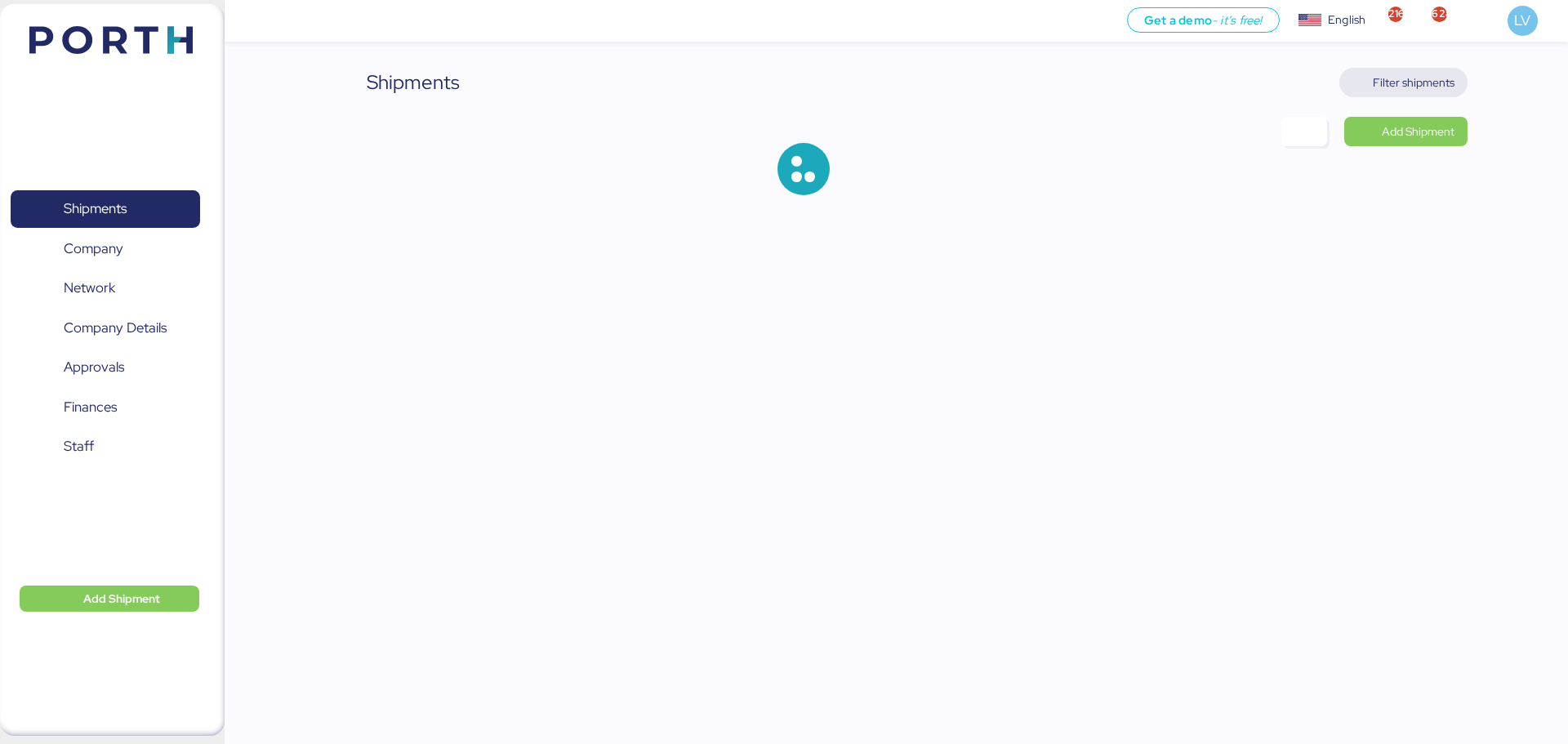
click at [1416, 87] on span "Filter shipments" at bounding box center [1414, 82] width 81 height 19
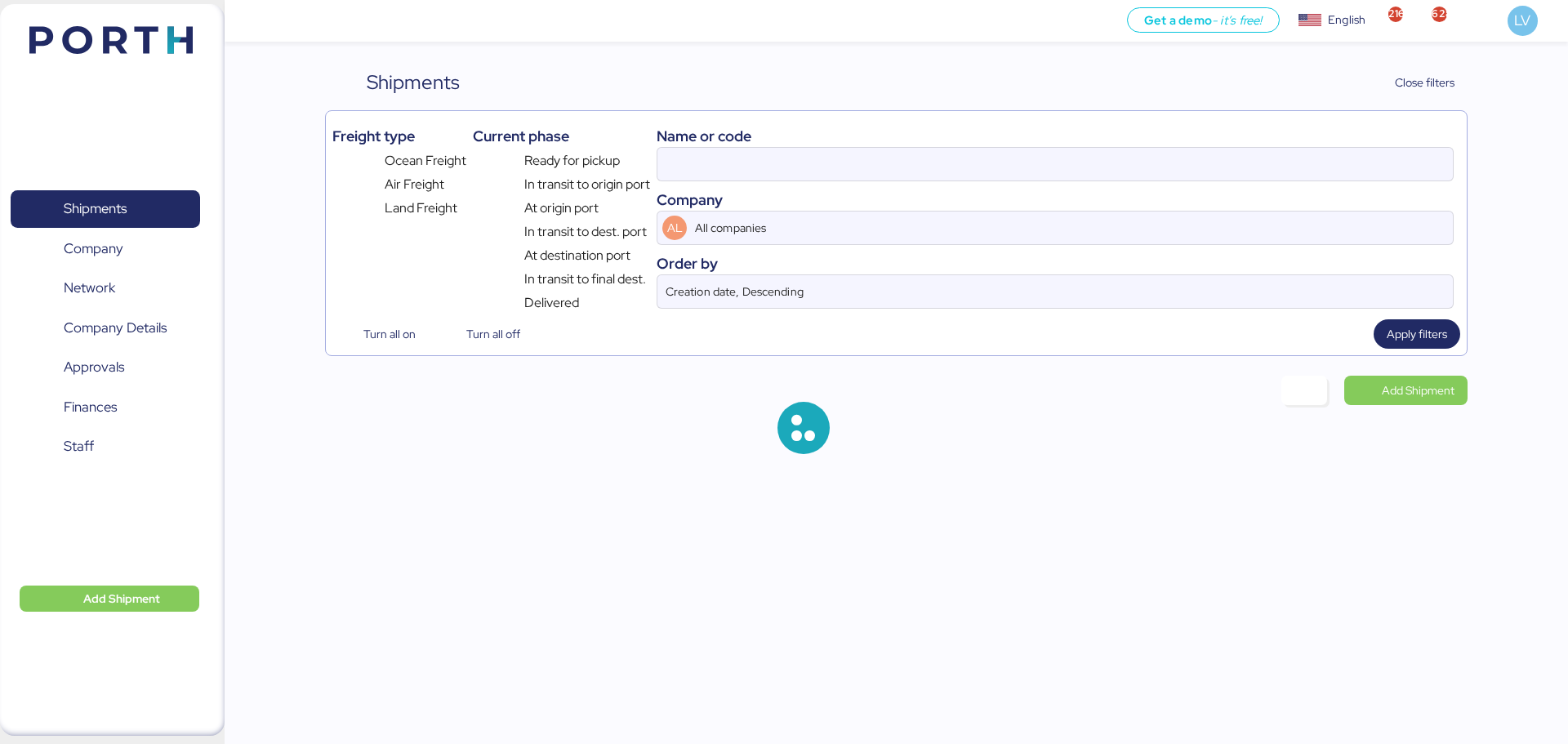
click at [1283, 188] on div "Name or code Company AL All companies Order by Creation date, Descending" at bounding box center [1055, 215] width 797 height 196
click at [1291, 160] on input at bounding box center [1055, 164] width 796 height 33
paste input "EBKG11636800"
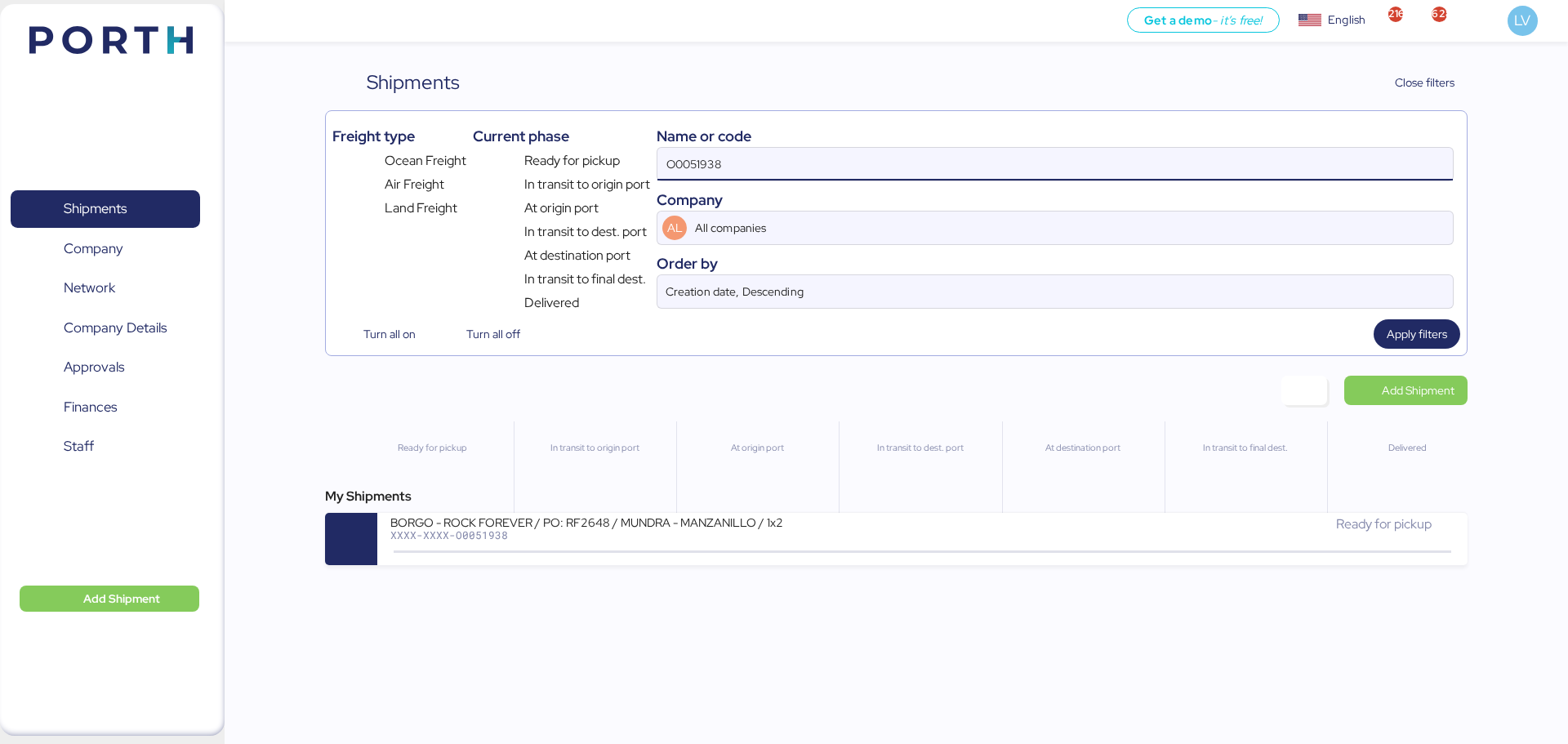
click at [1291, 160] on input "O0051938" at bounding box center [1055, 164] width 796 height 33
paste input "EBKG11636800"
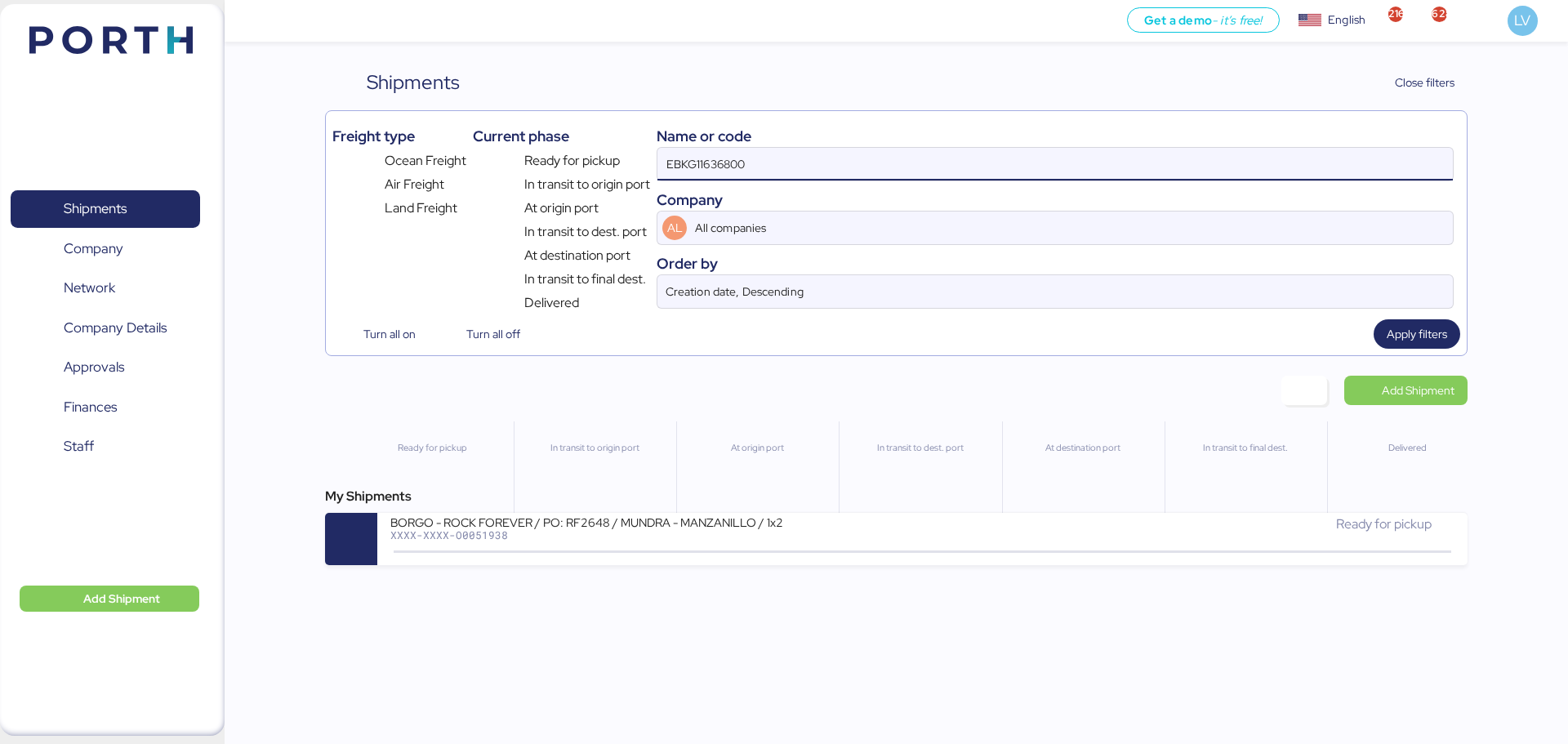
type input "EBKG11636800"
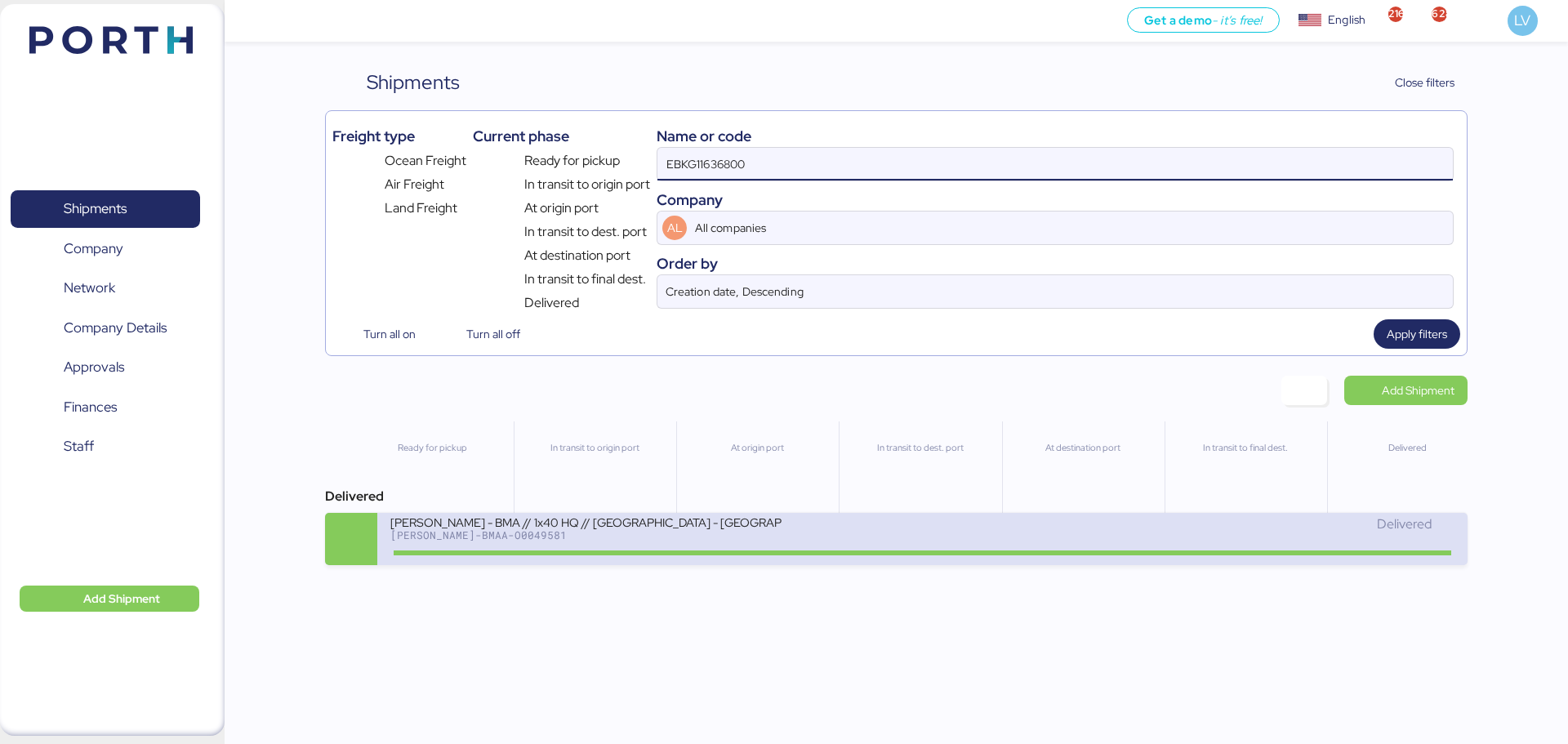
click at [1030, 531] on div "Delivered" at bounding box center [1188, 525] width 532 height 19
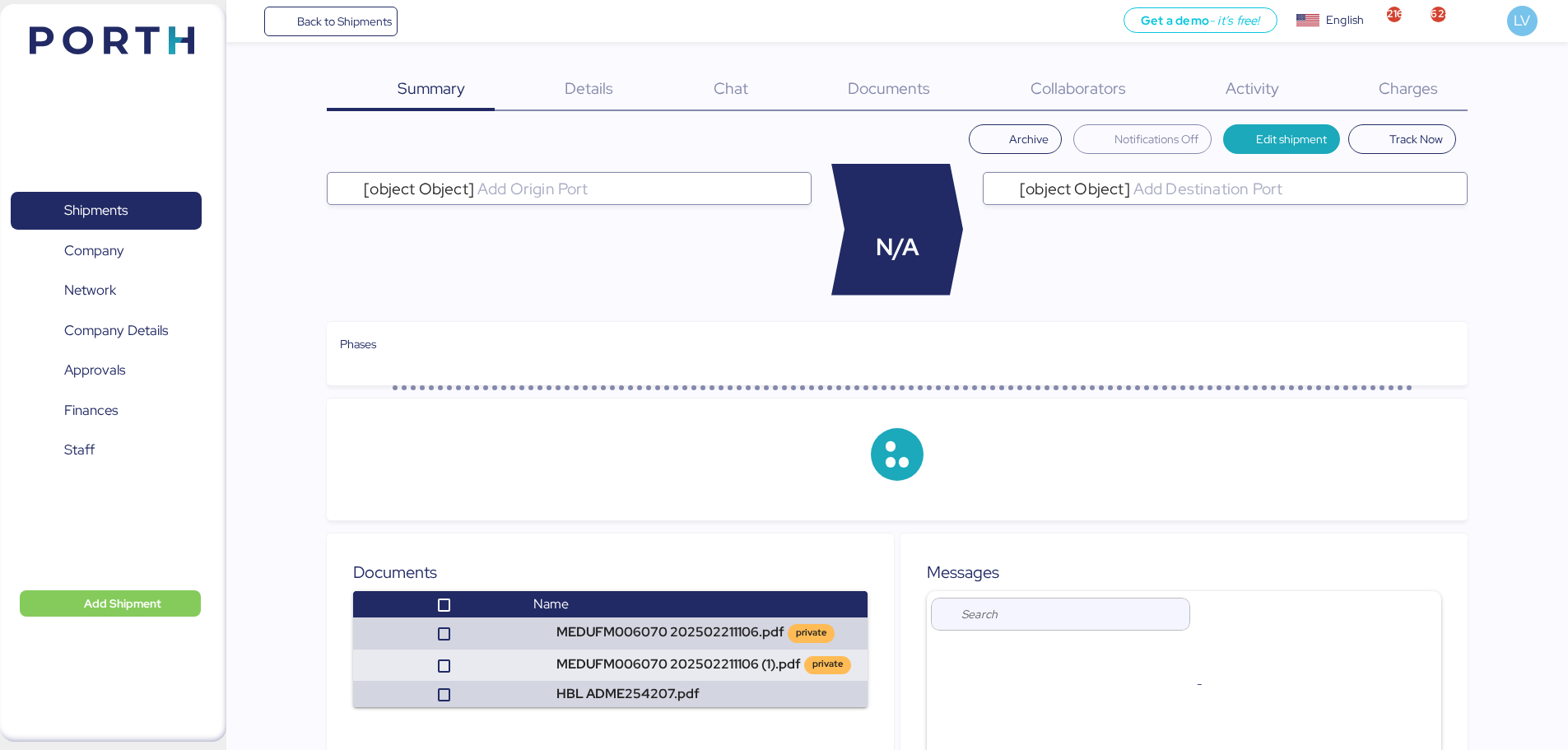
click at [1429, 91] on span "Charges" at bounding box center [1408, 88] width 59 height 21
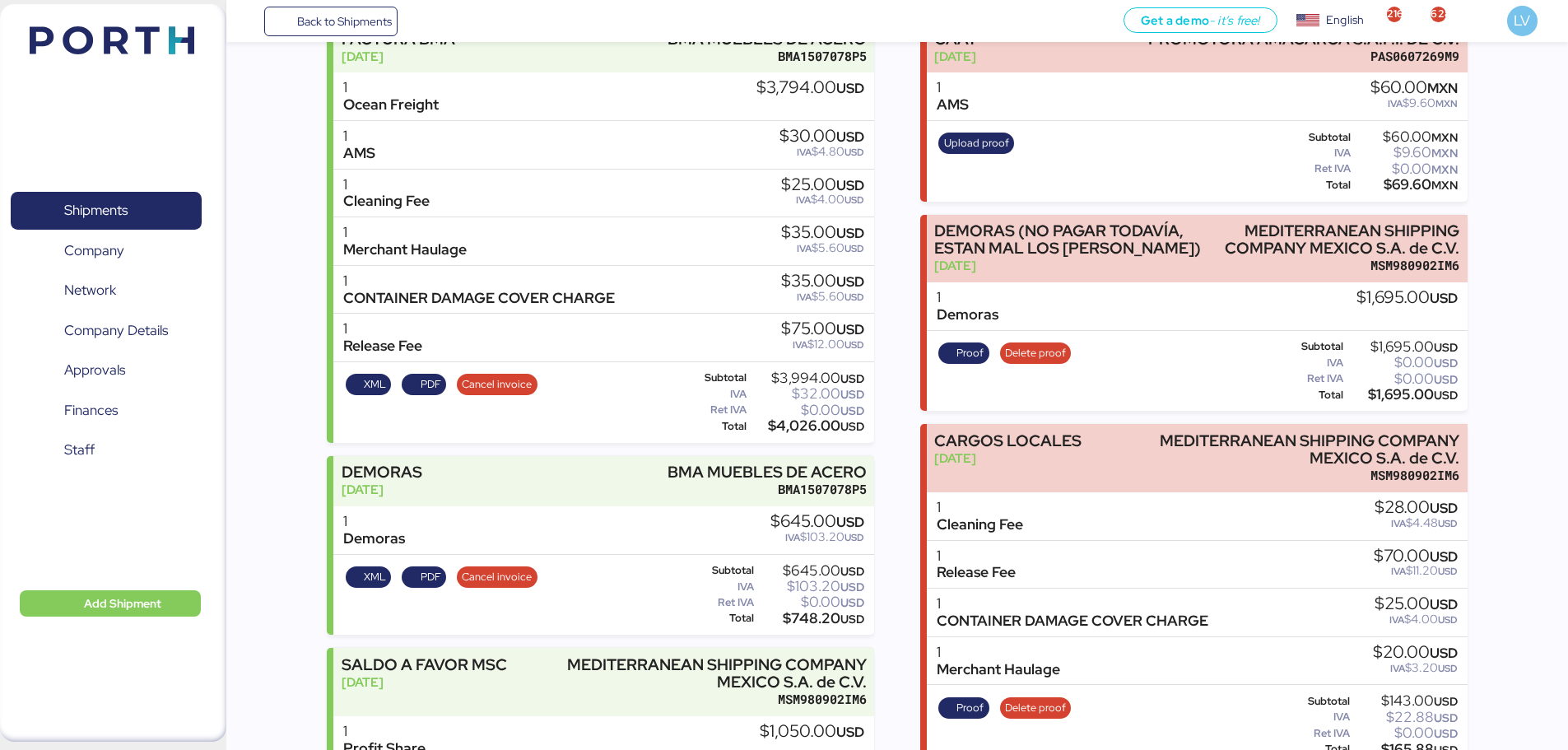
scroll to position [209, 0]
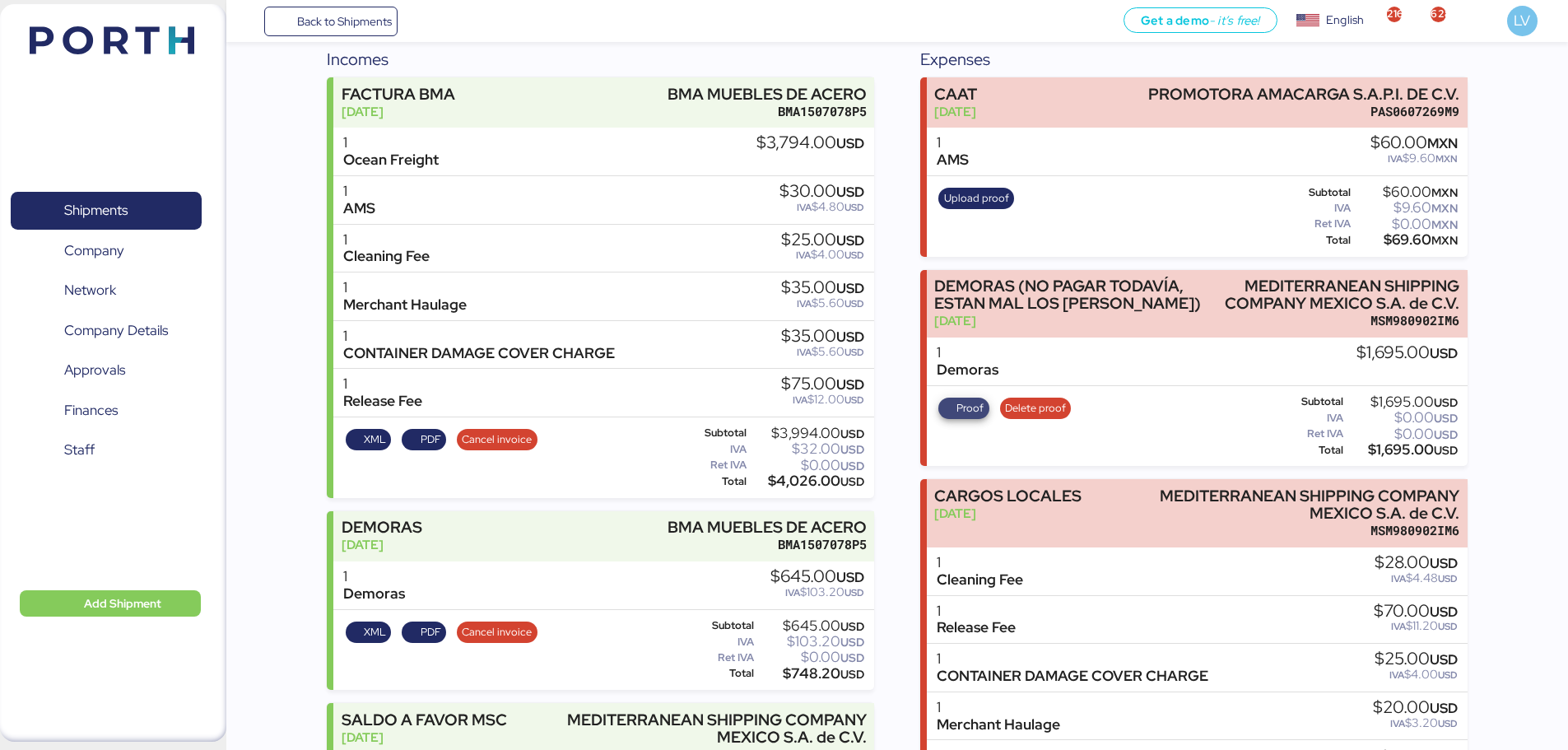
click at [963, 400] on span "Proof" at bounding box center [970, 408] width 27 height 18
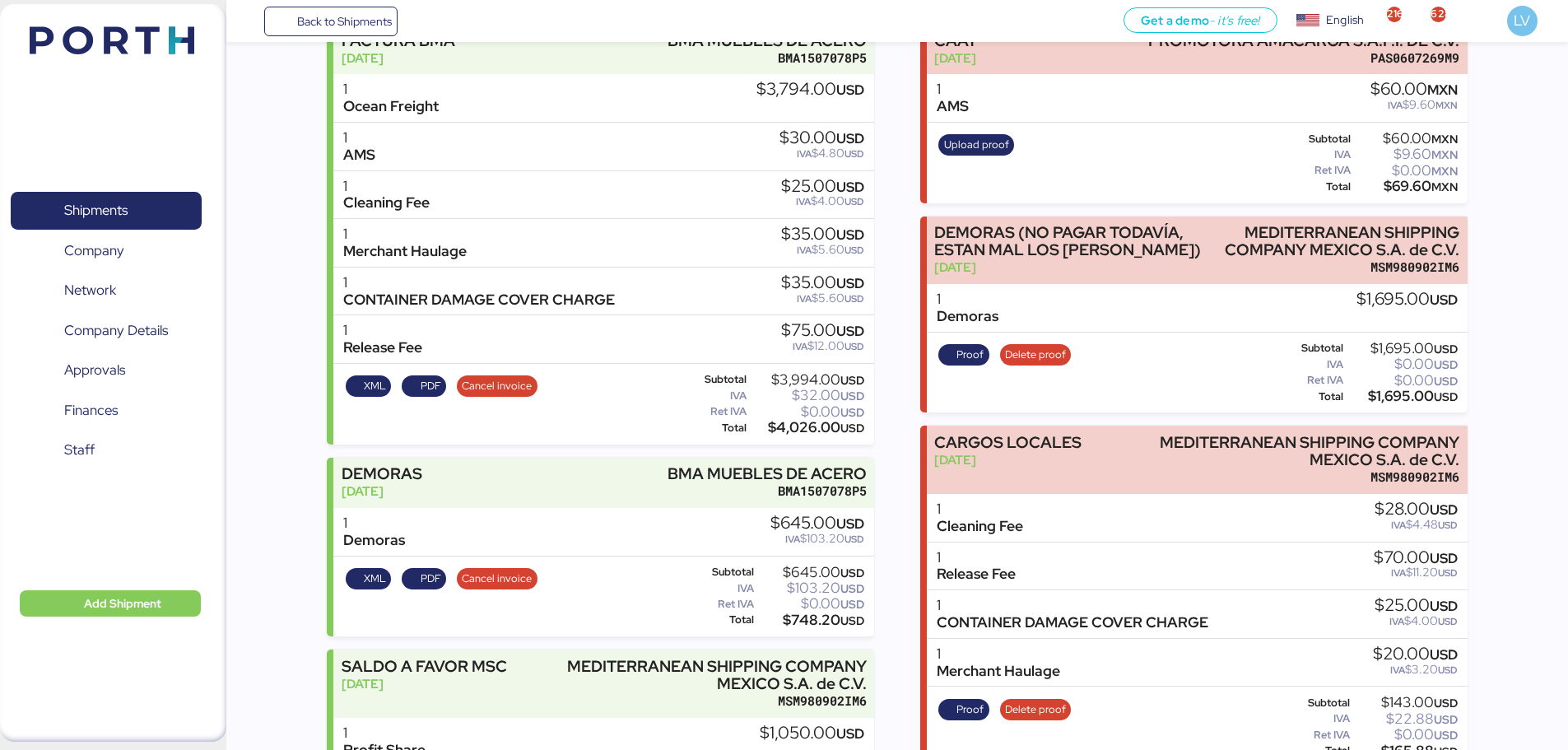
scroll to position [0, 0]
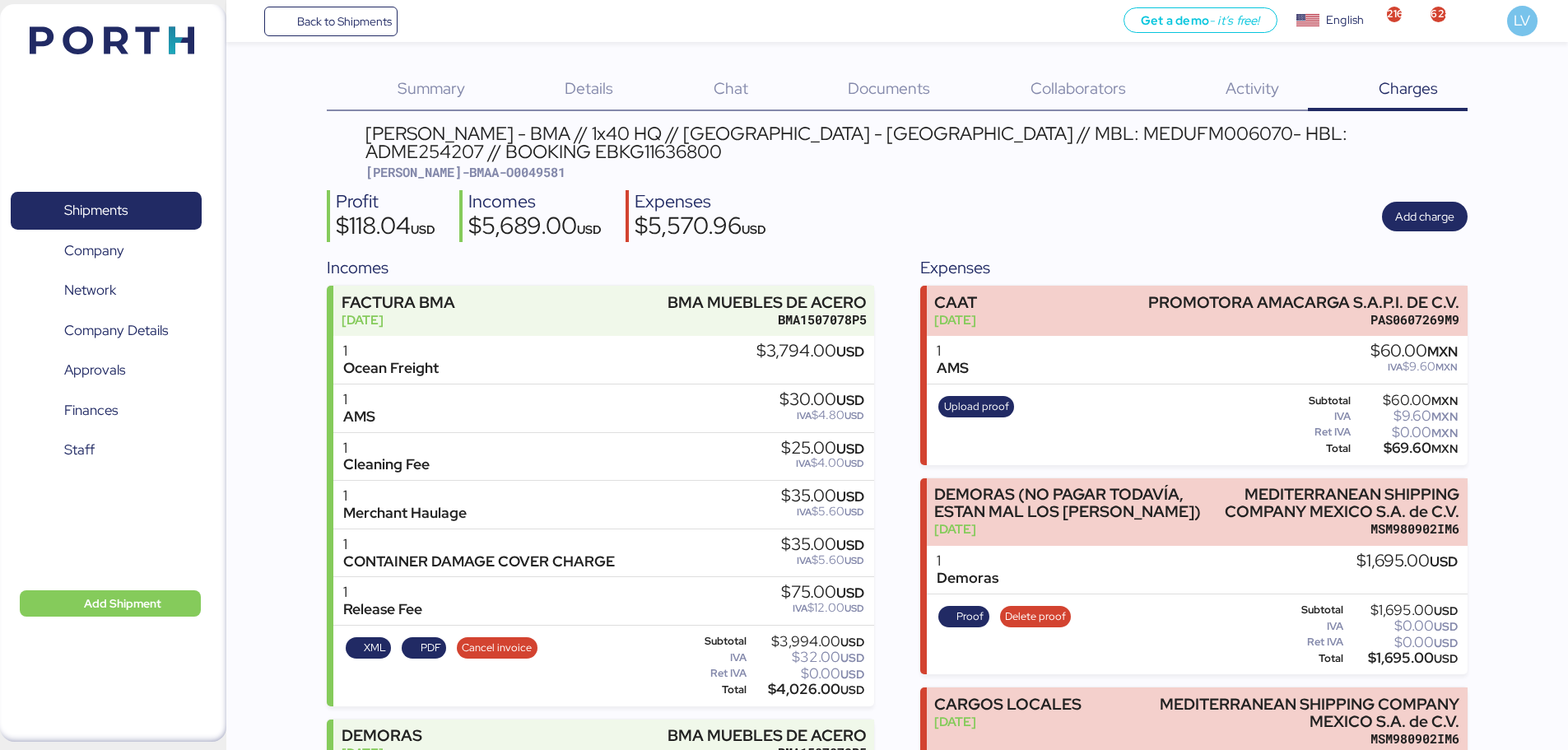
click at [177, 38] on img at bounding box center [111, 40] width 165 height 28
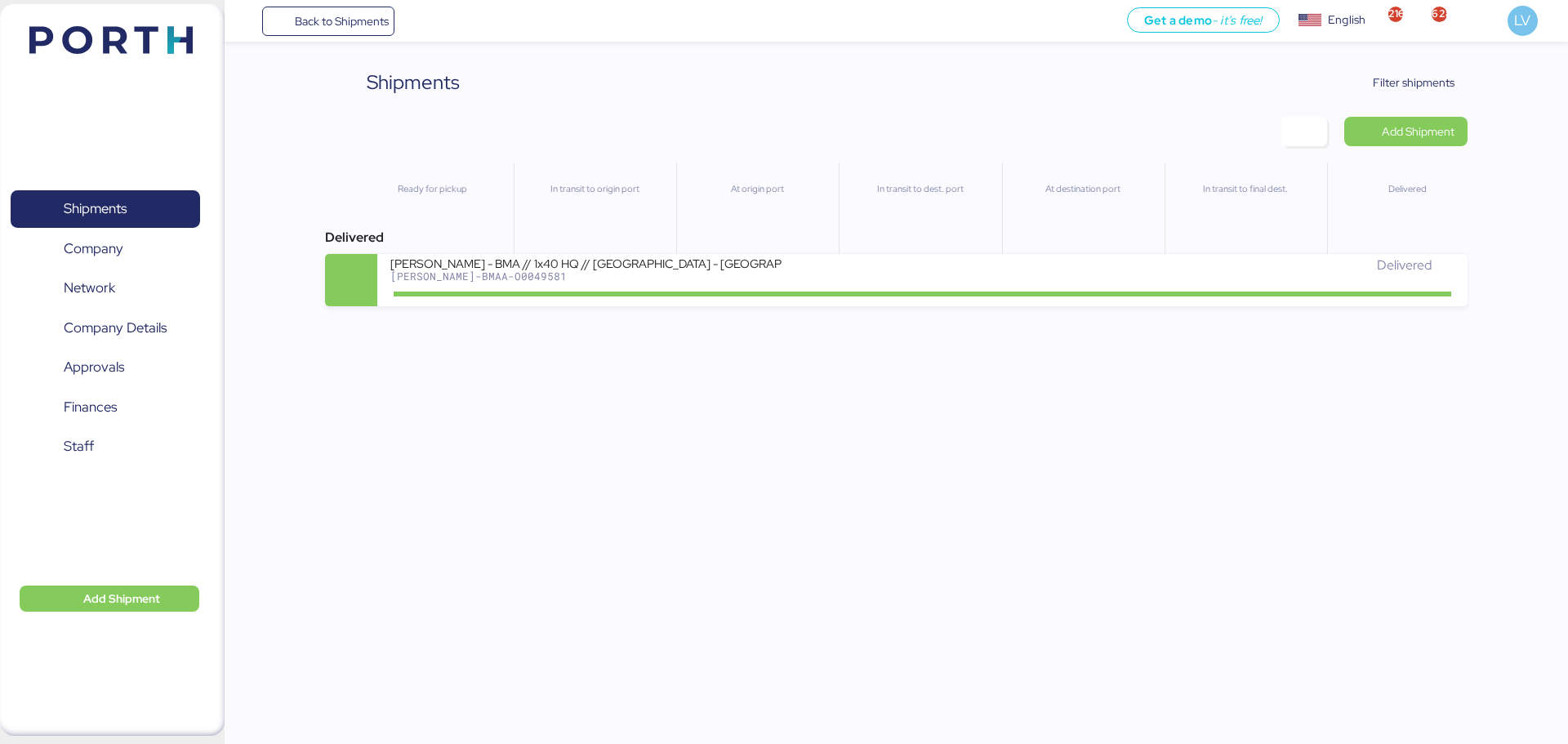
click at [1398, 106] on div "Shipments Clear Filters Filter shipments Add Shipment Ready for pickup In trans…" at bounding box center [895, 188] width 1141 height 239
click at [1442, 79] on span "Filter shipments" at bounding box center [1414, 82] width 81 height 19
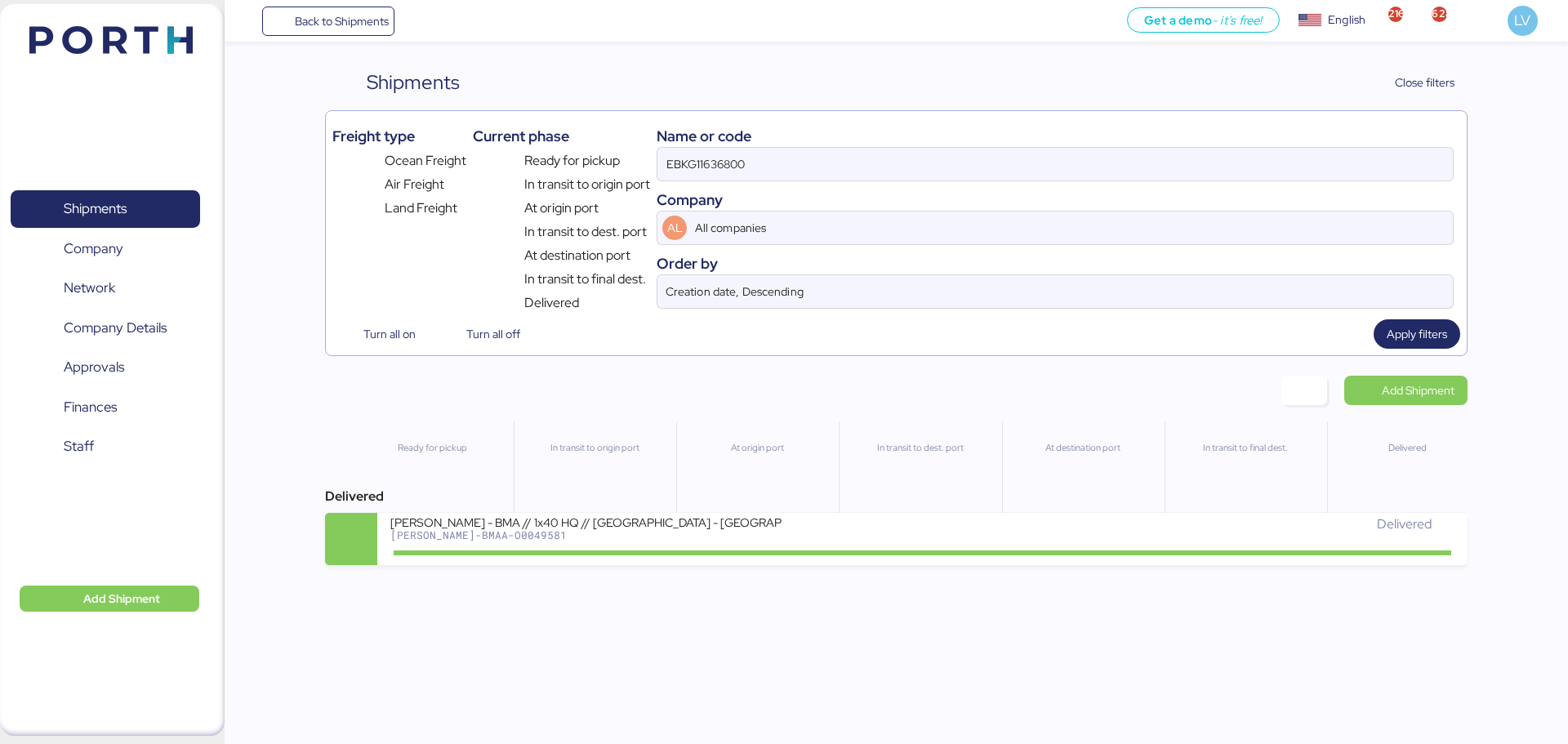
click at [1331, 137] on div "Name or code" at bounding box center [1055, 135] width 797 height 22
click at [1314, 172] on input "EBKG11636800" at bounding box center [1055, 164] width 796 height 33
paste input "256106021"
type input "256106021"
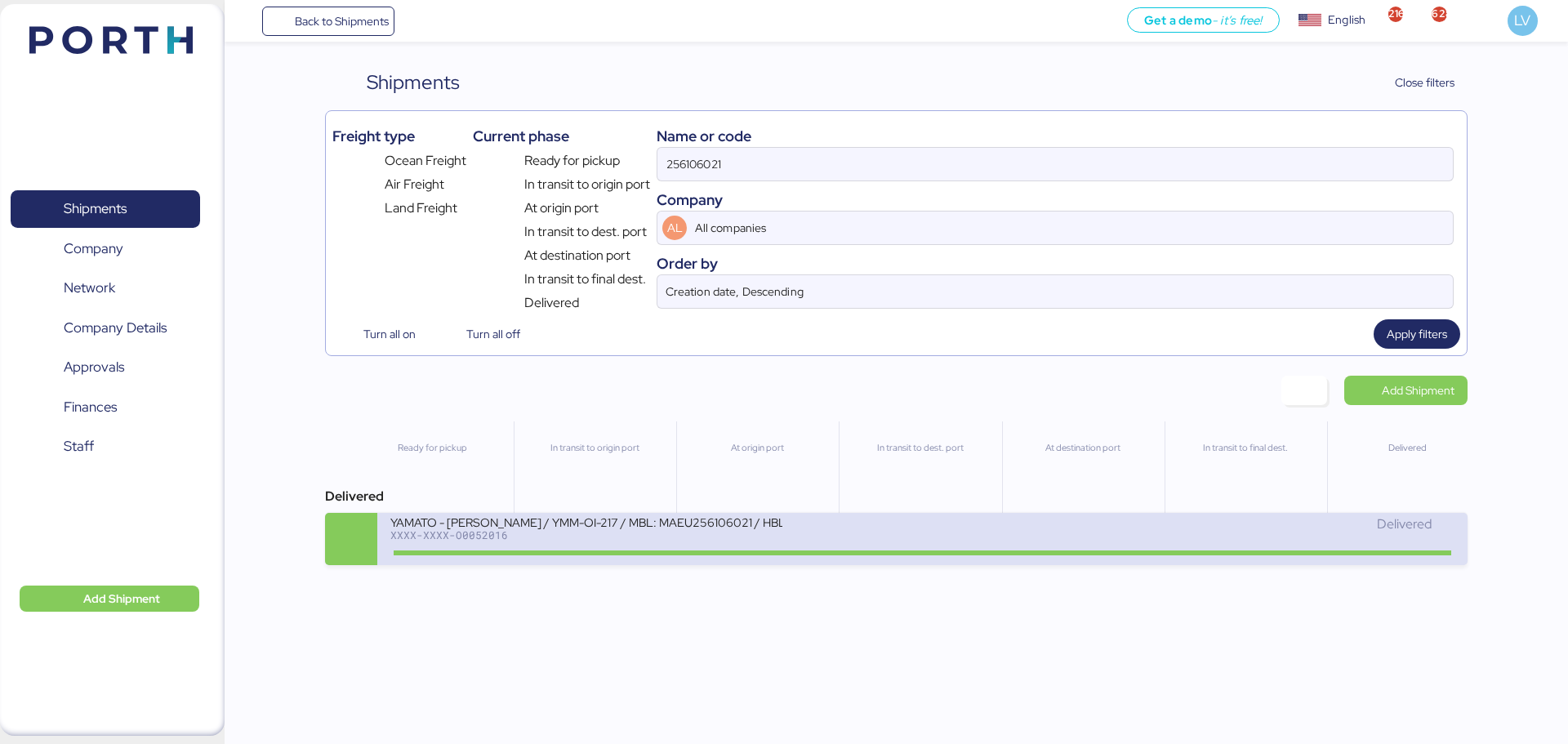
click at [691, 525] on div "YAMATO - [PERSON_NAME] / YMM-OI-217 / MBL: MAEU256106021 / HBL: YTJNGO100068 / …" at bounding box center [586, 522] width 392 height 14
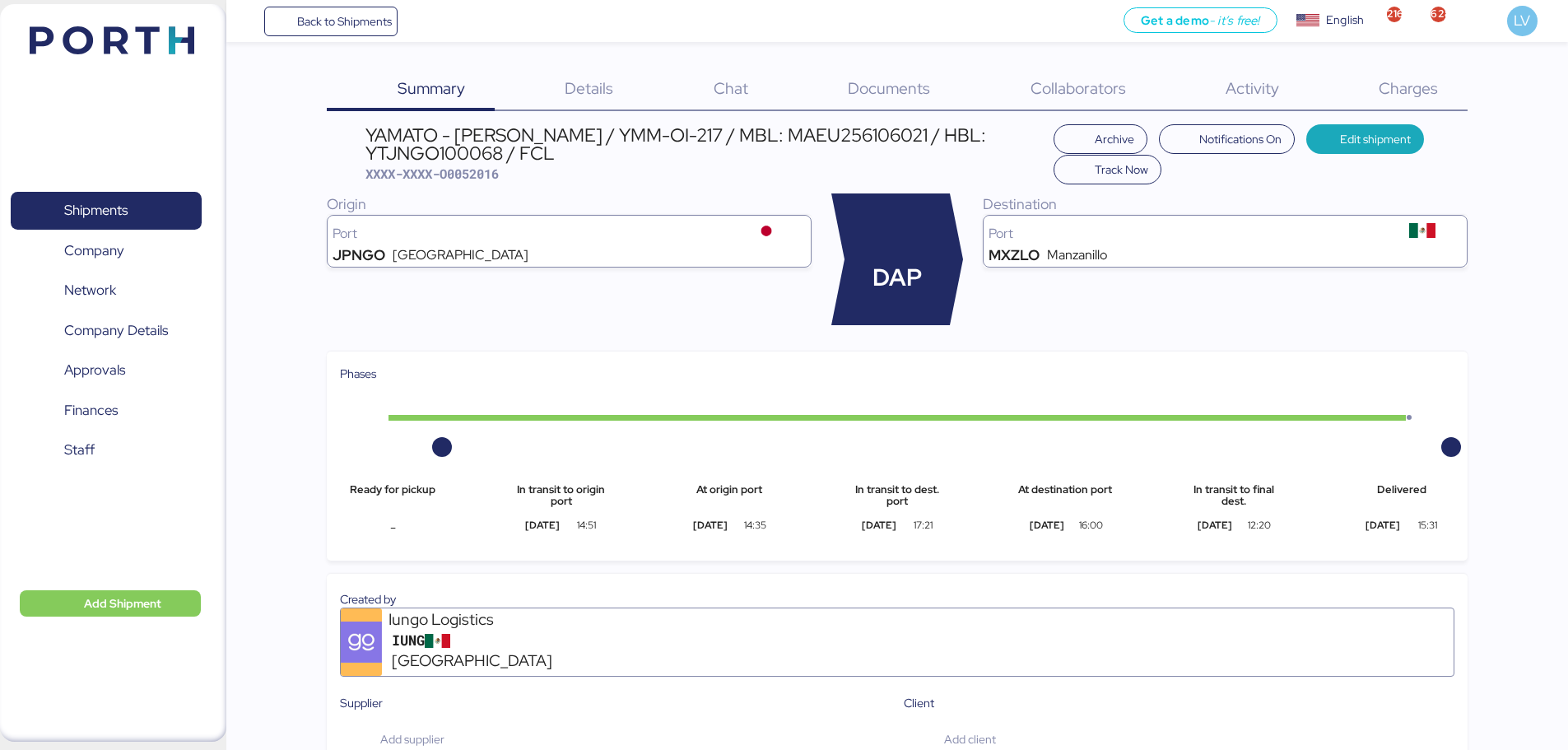
click at [1421, 101] on div "Charges 0" at bounding box center [1388, 90] width 159 height 43
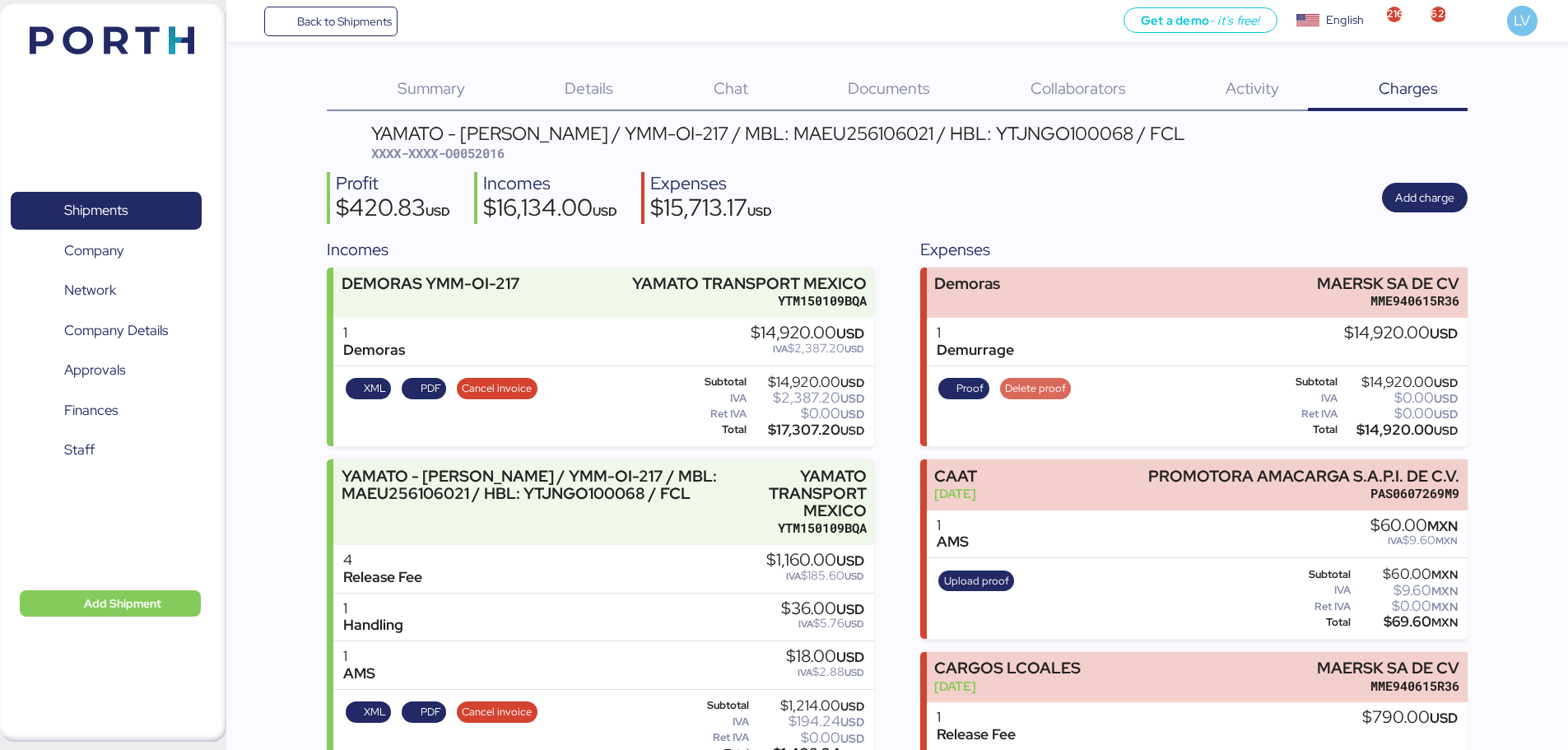
click at [1027, 384] on span "Delete proof" at bounding box center [1036, 389] width 61 height 18
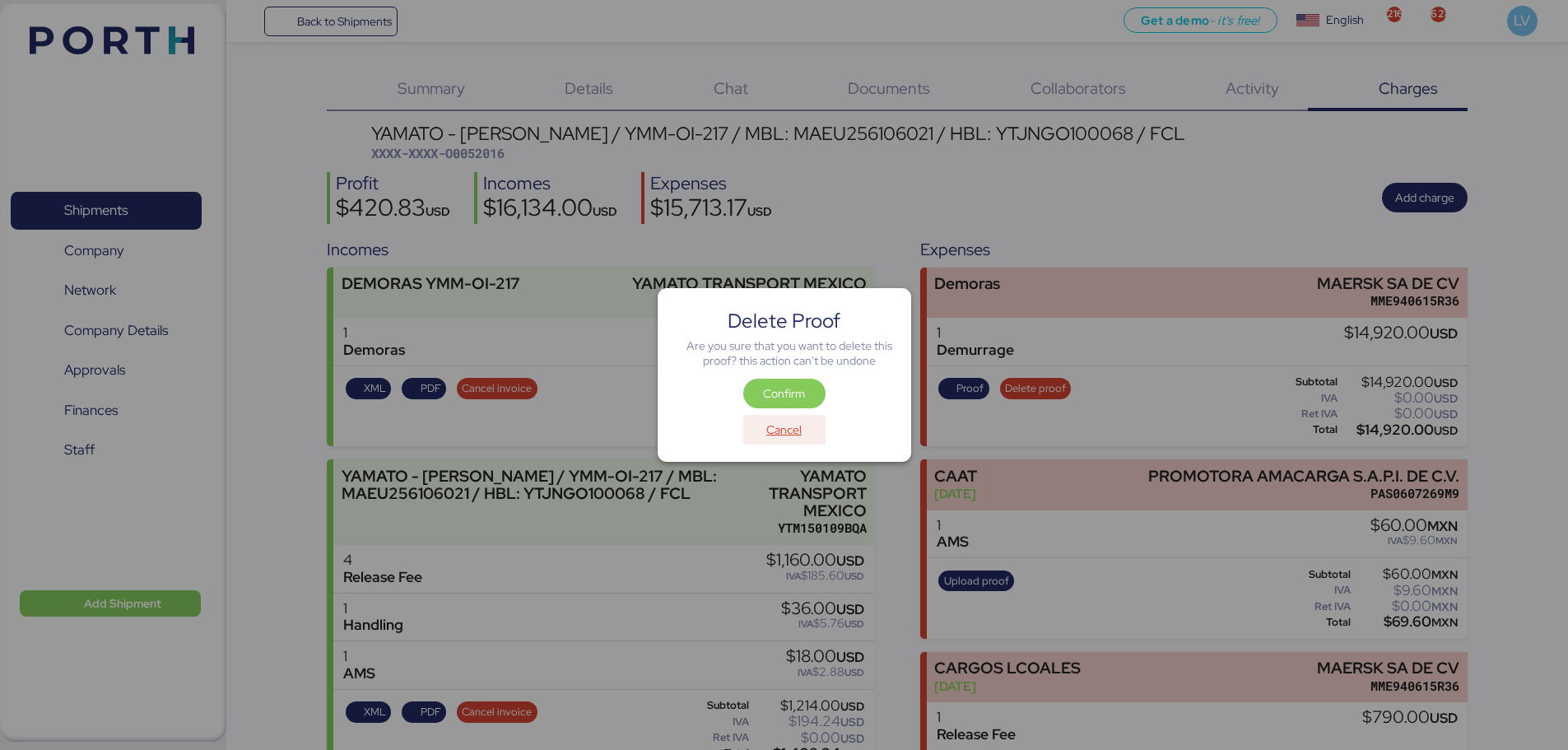
click at [804, 437] on span "Cancel" at bounding box center [784, 430] width 56 height 23
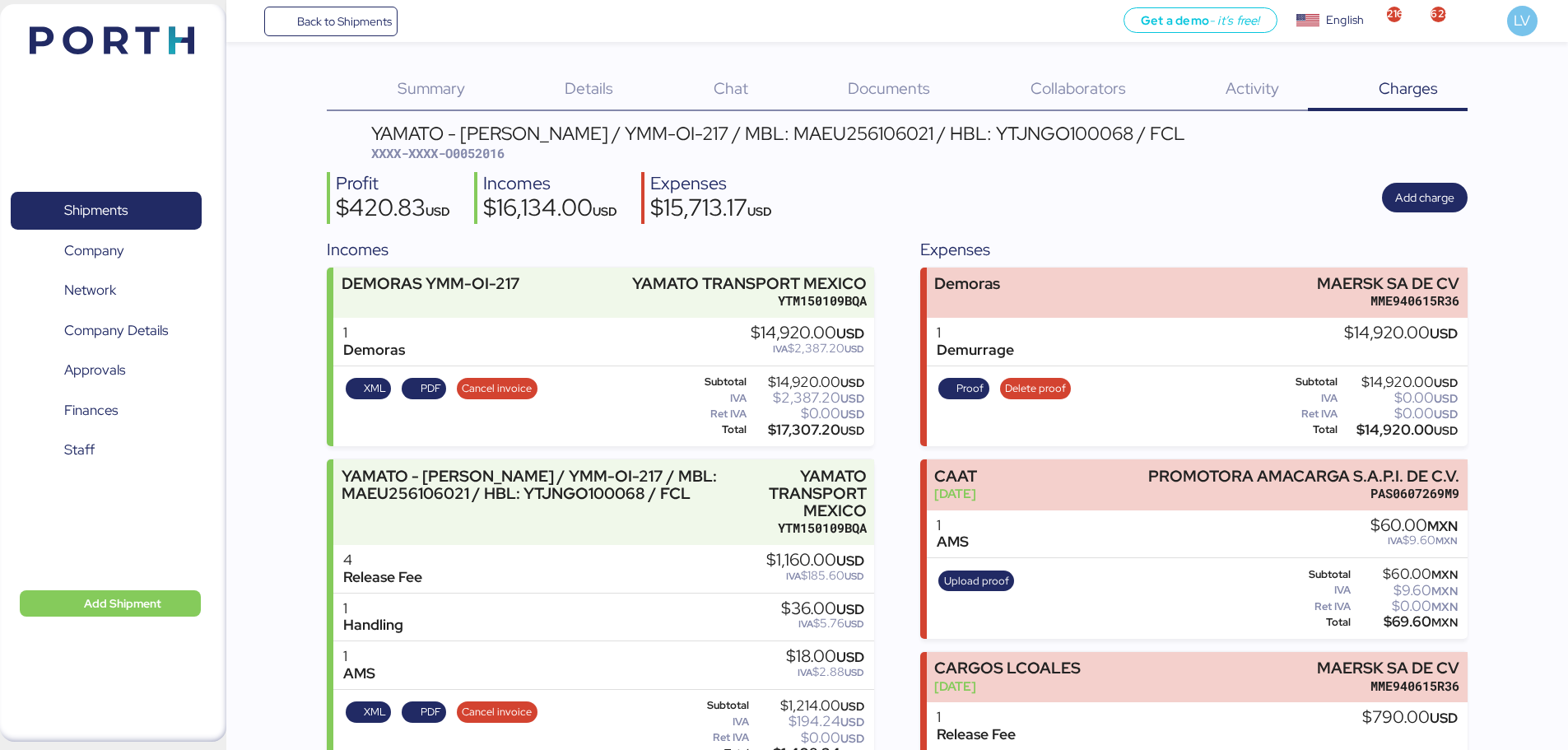
click at [476, 162] on div "YAMATO - [PERSON_NAME] / YMM-OI-217 / MBL: MAEU256106021 / HBL: YTJNGO100068 / …" at bounding box center [778, 143] width 814 height 38
copy span "O0052016"
click at [1036, 380] on span "Delete proof" at bounding box center [1036, 389] width 61 height 18
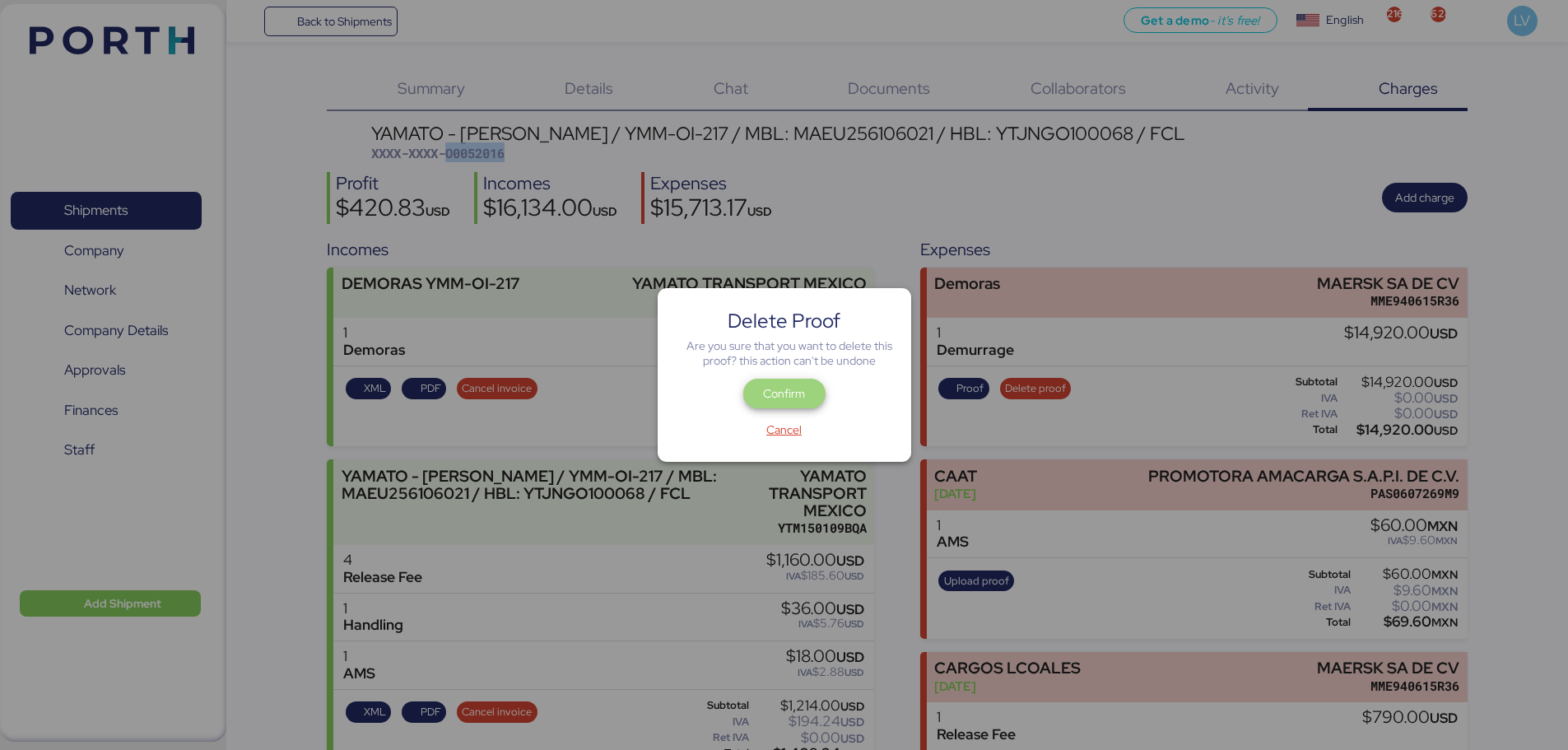
click at [747, 386] on span "Confirm" at bounding box center [785, 393] width 82 height 29
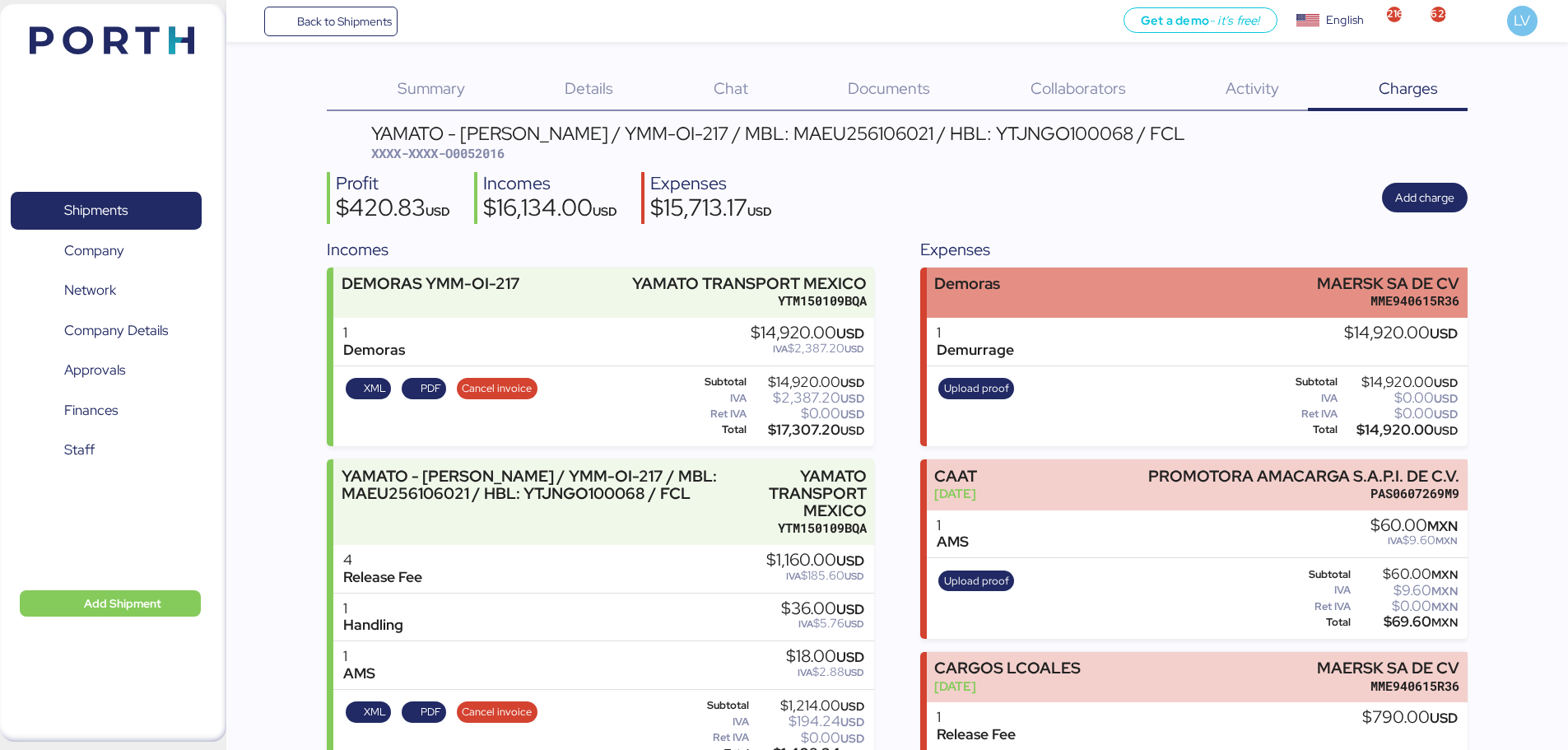
click at [1222, 298] on div "Demoras MAERSK SA DE CV MME940615R36" at bounding box center [1197, 293] width 541 height 50
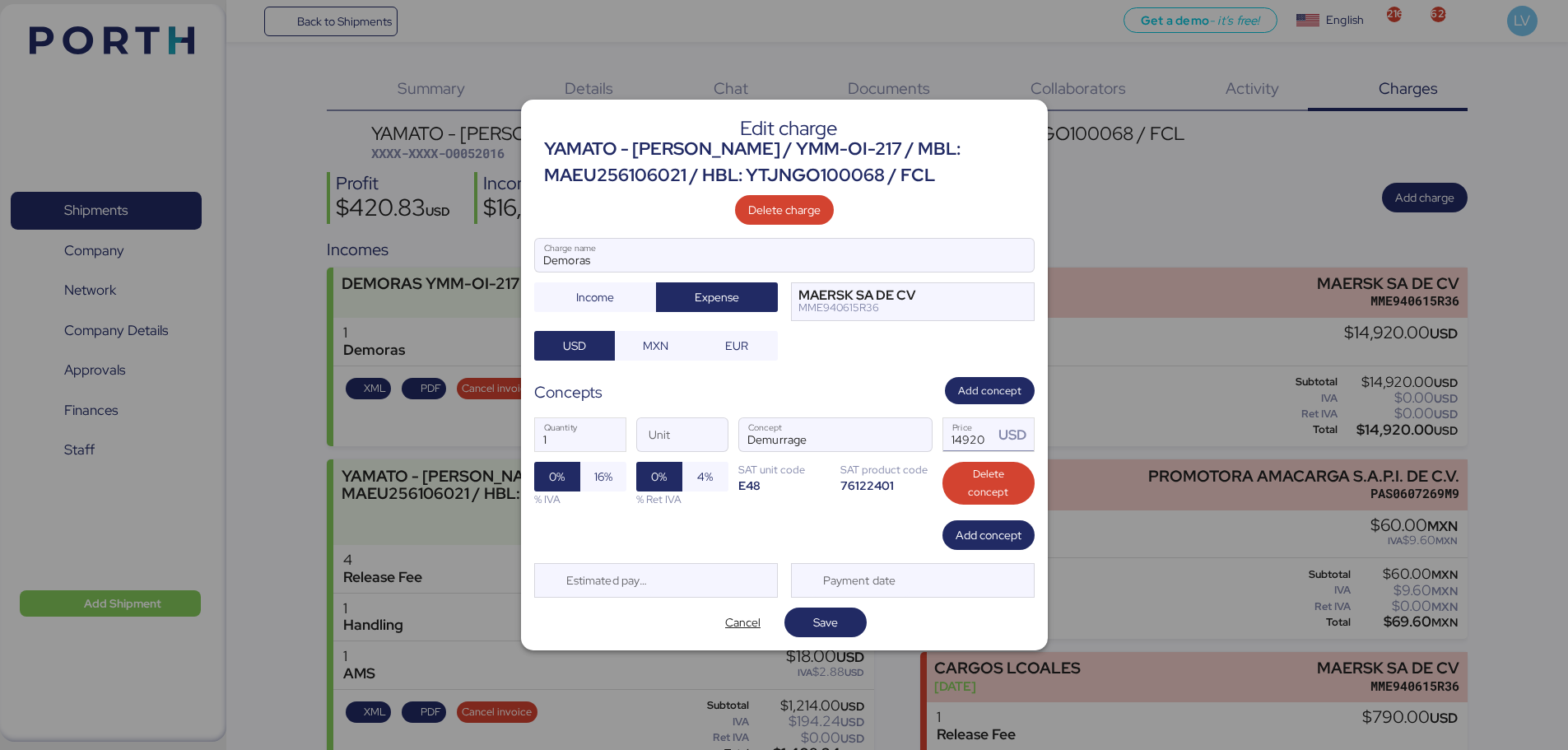
click at [969, 441] on input "14920" at bounding box center [969, 434] width 51 height 33
paste input "9860.0"
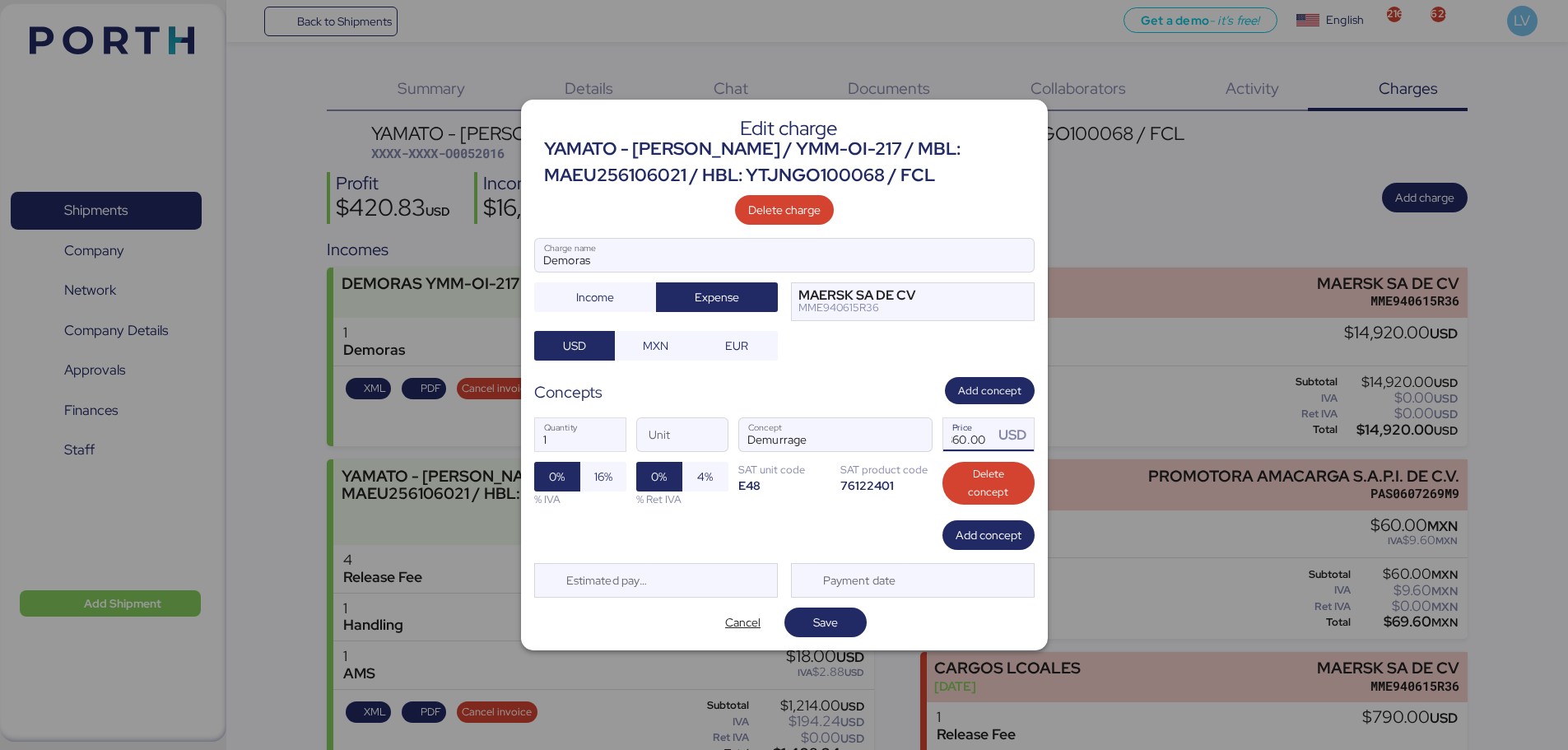
type input "9860"
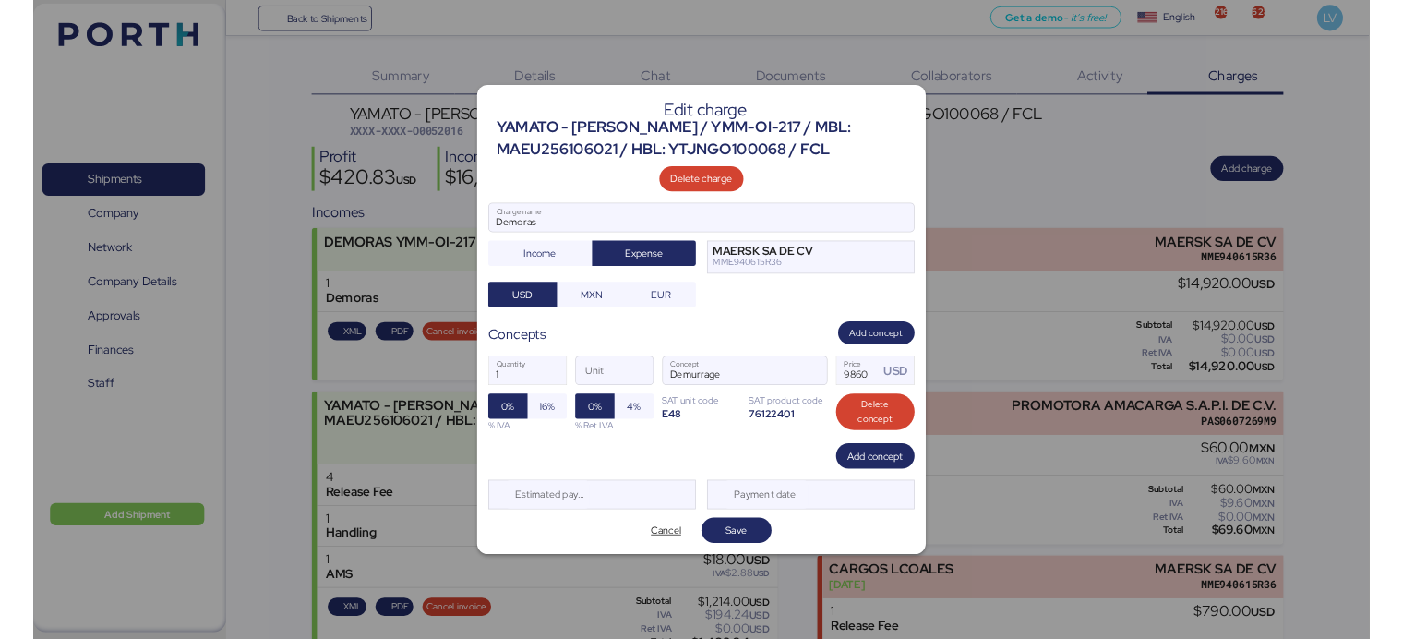
scroll to position [0, 0]
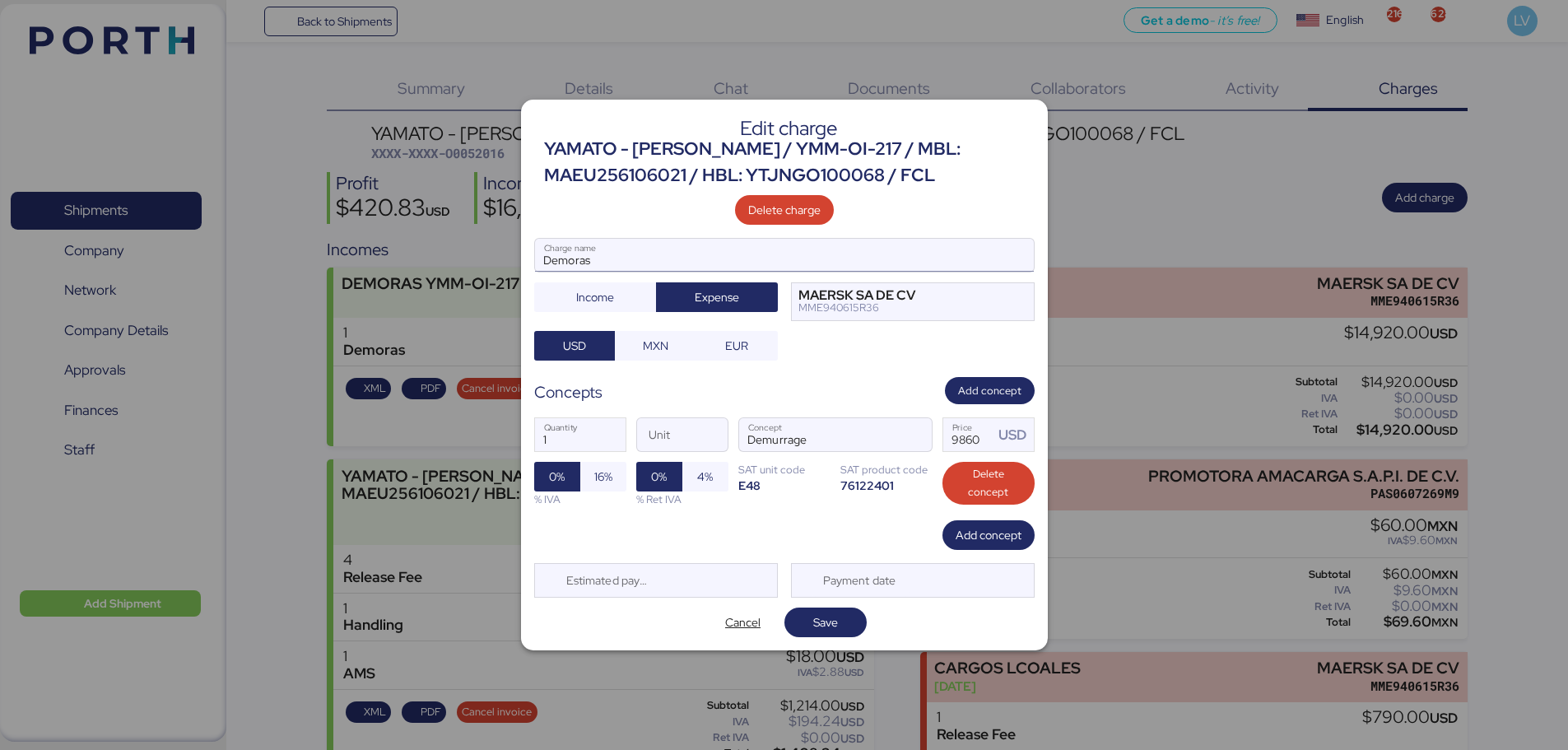
click at [928, 260] on input "Demoras" at bounding box center [784, 255] width 499 height 33
paste input "CAAU2177490"
click at [928, 260] on input "Demoras CAAU2177490" at bounding box center [784, 255] width 499 height 33
click at [956, 251] on input "Demoras CAAU2177490" at bounding box center [784, 255] width 499 height 33
paste input "GCXU2552660"
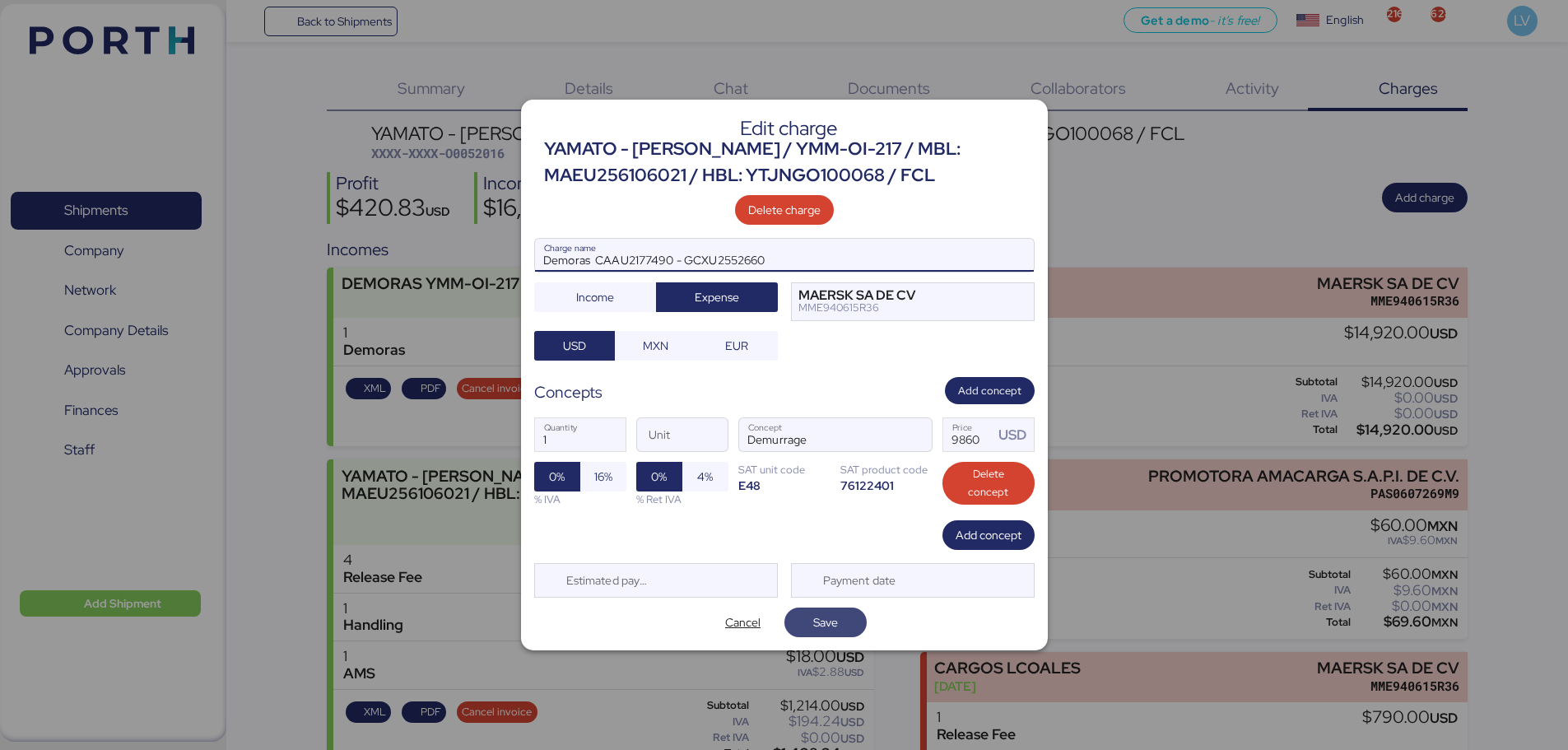
type input "Demoras CAAU2177490 - GCXU2552660"
click at [827, 615] on span "Save" at bounding box center [826, 622] width 25 height 20
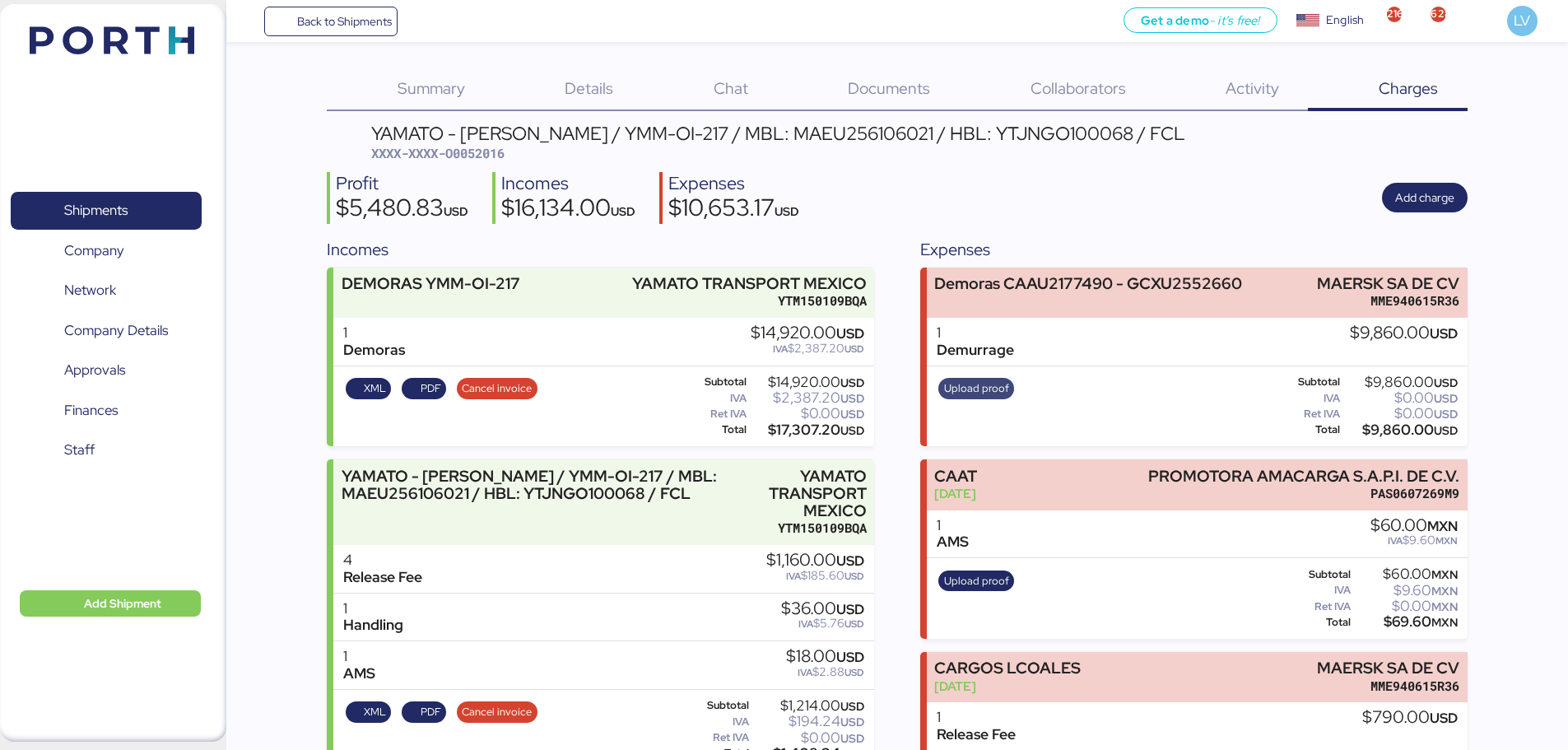
click at [976, 394] on span "Upload proof" at bounding box center [977, 389] width 65 height 18
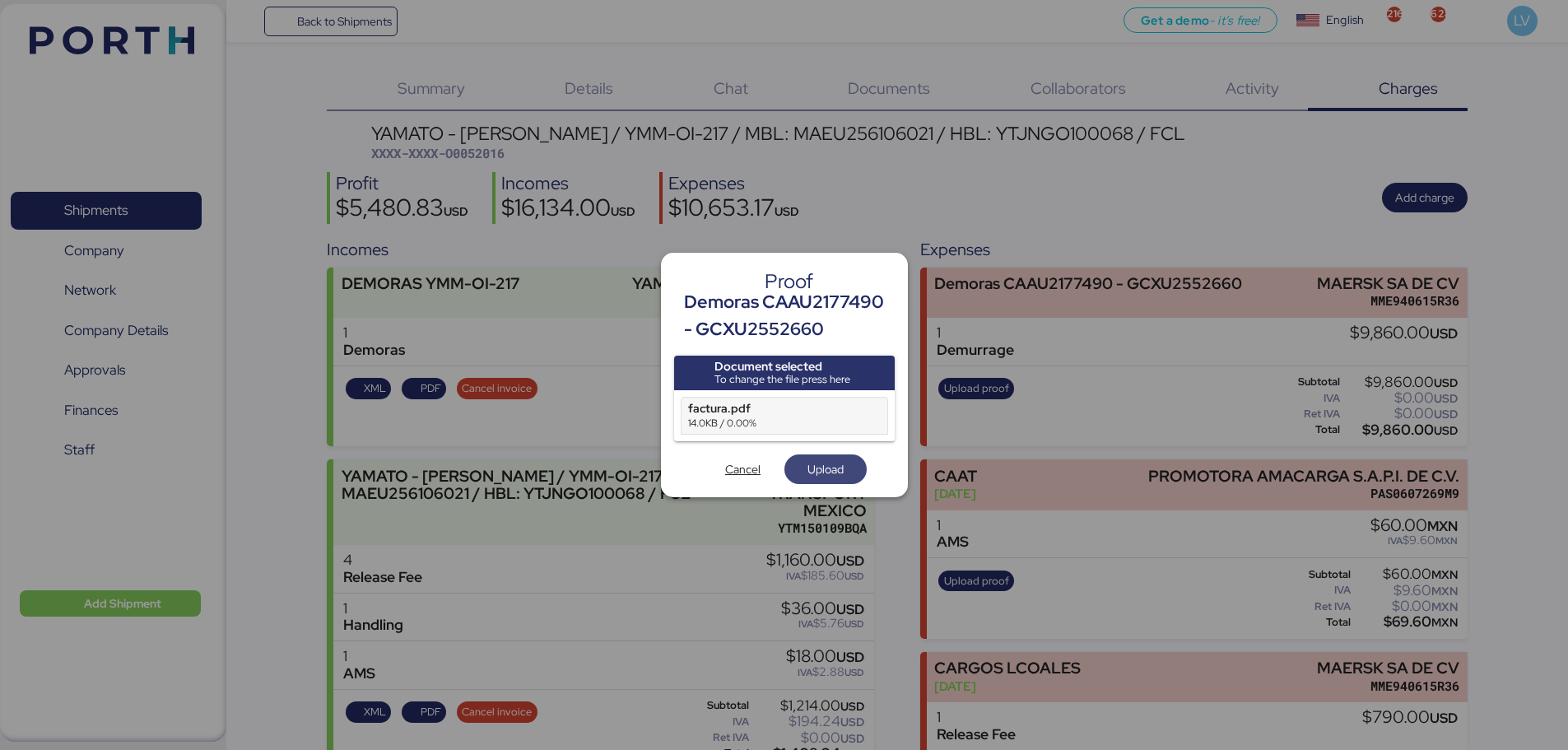
click at [831, 463] on span "Upload" at bounding box center [826, 469] width 37 height 20
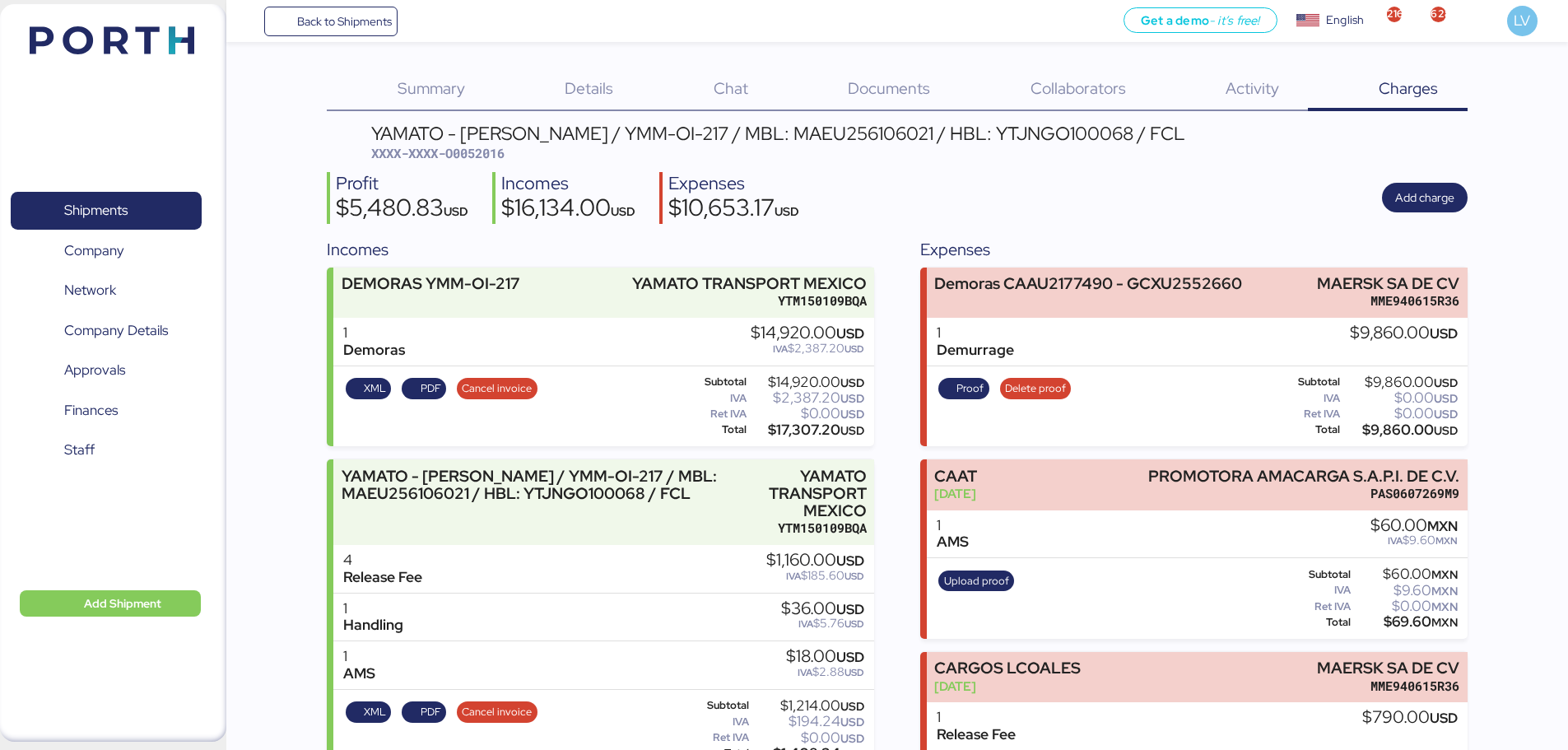
click at [470, 153] on span "XXXX-XXXX-O0052016" at bounding box center [438, 152] width 134 height 16
copy span "O0052016"
